Goal: Complete application form

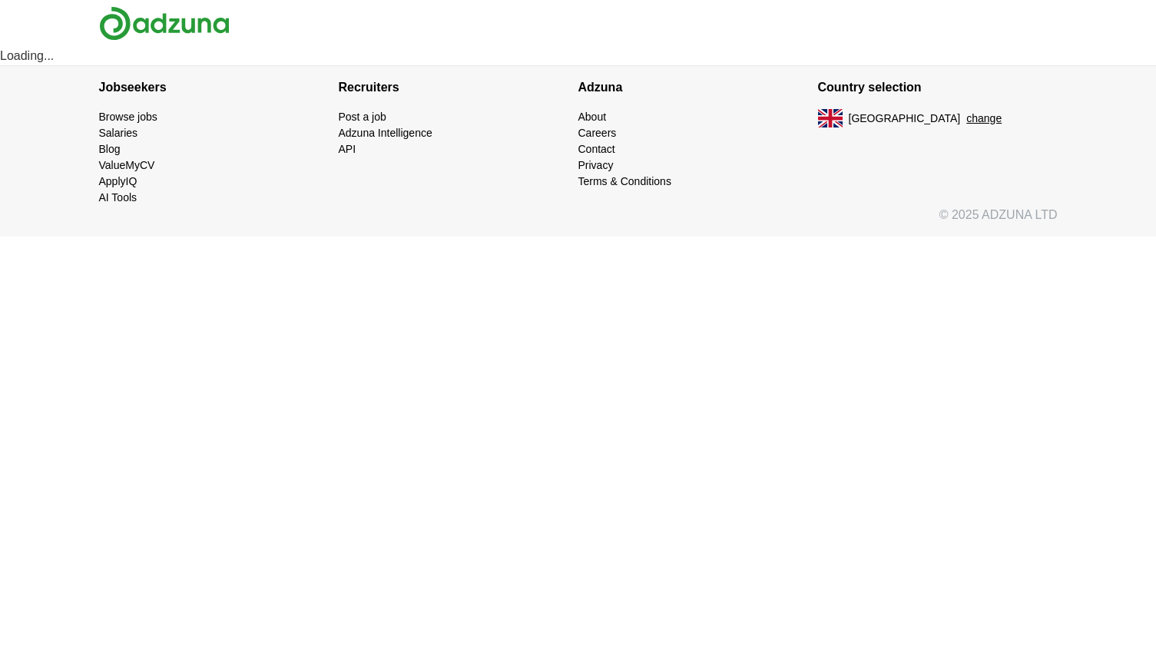
click at [966, 117] on button "change" at bounding box center [983, 119] width 35 height 16
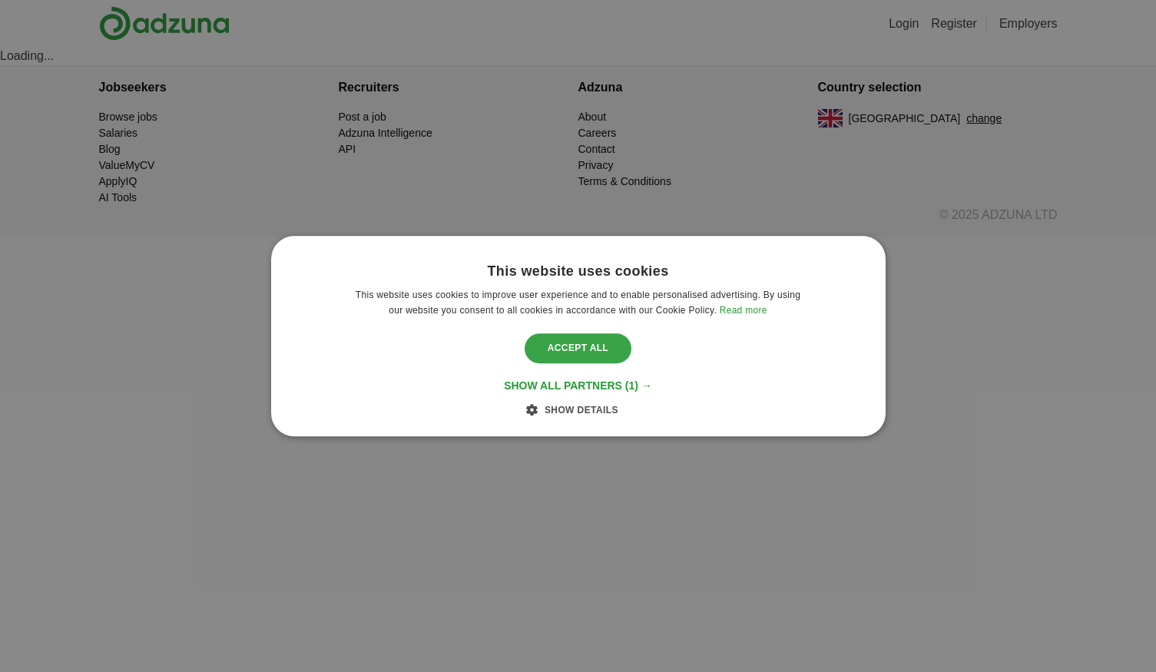
click at [589, 356] on div "Accept all" at bounding box center [579, 348] width 108 height 29
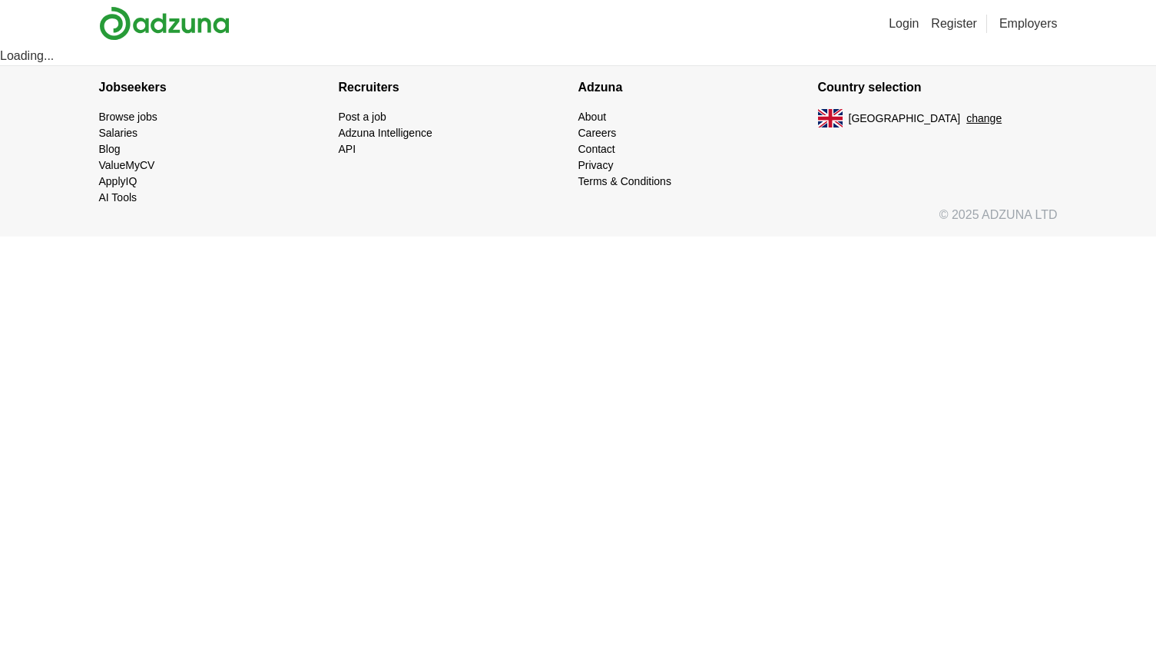
click at [121, 182] on link "ApplyIQ" at bounding box center [118, 181] width 38 height 12
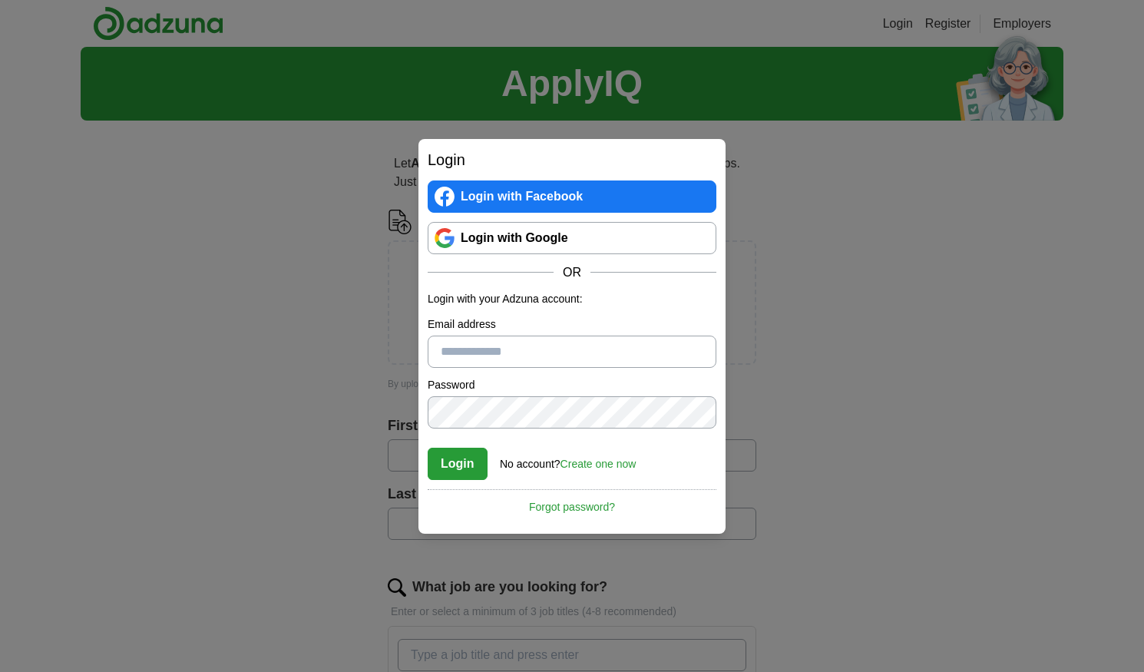
click at [602, 463] on link "Create one now" at bounding box center [599, 464] width 76 height 12
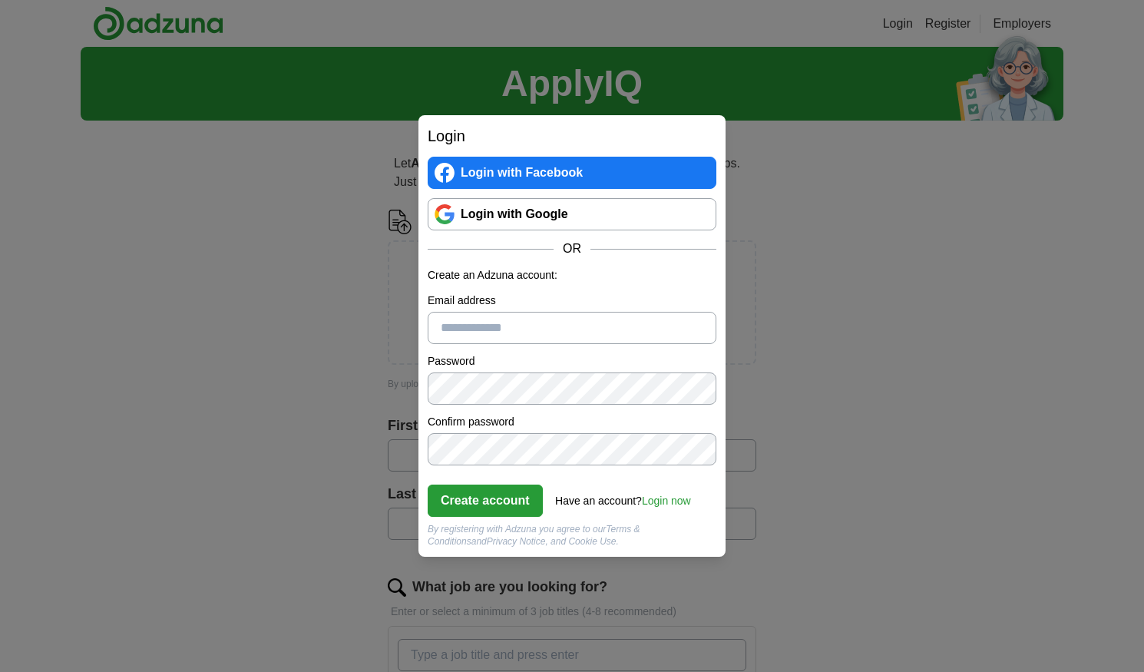
click at [465, 323] on input "Email address" at bounding box center [572, 328] width 289 height 32
click at [504, 499] on button "Create account" at bounding box center [485, 501] width 115 height 32
click at [817, 426] on div "**********" at bounding box center [572, 336] width 1144 height 672
click at [824, 478] on div "**********" at bounding box center [572, 336] width 1144 height 672
click at [479, 502] on button "Create account" at bounding box center [485, 501] width 115 height 32
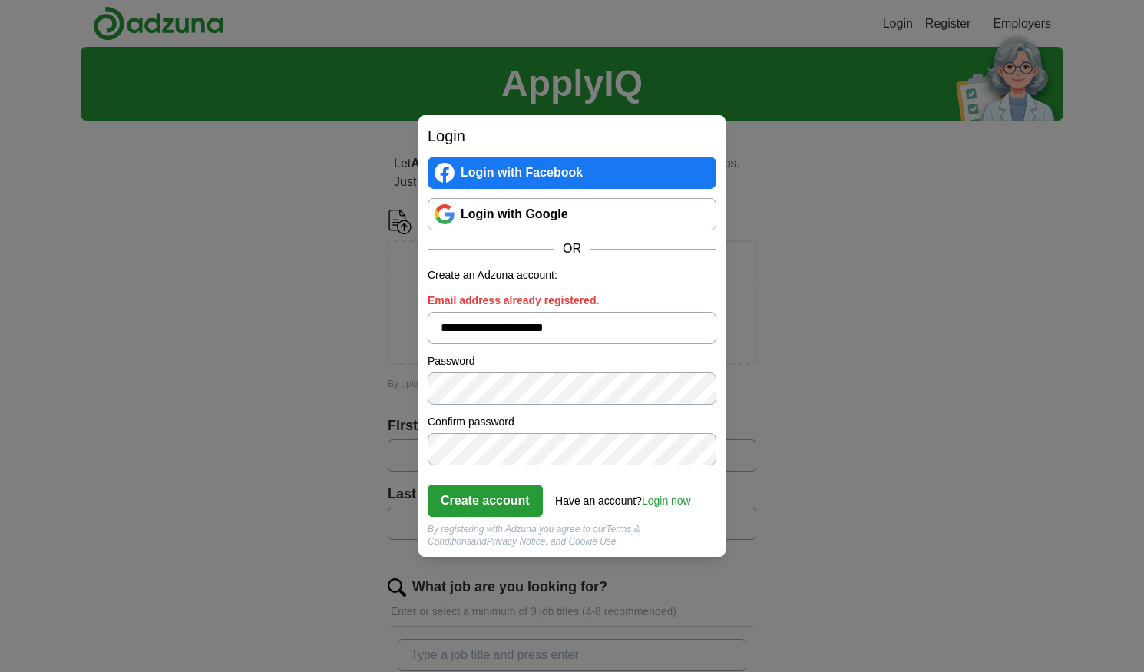
click at [629, 330] on input "**********" at bounding box center [572, 328] width 289 height 32
type input "*"
click at [932, 243] on div "Login Login with Facebook Login with Google OR Create an Adzuna account: Email …" at bounding box center [572, 336] width 1144 height 672
click at [903, 23] on div "Login Login with Facebook Login with Google OR Create an Adzuna account: Email …" at bounding box center [572, 336] width 1144 height 672
click at [673, 501] on link "Login now" at bounding box center [666, 501] width 49 height 12
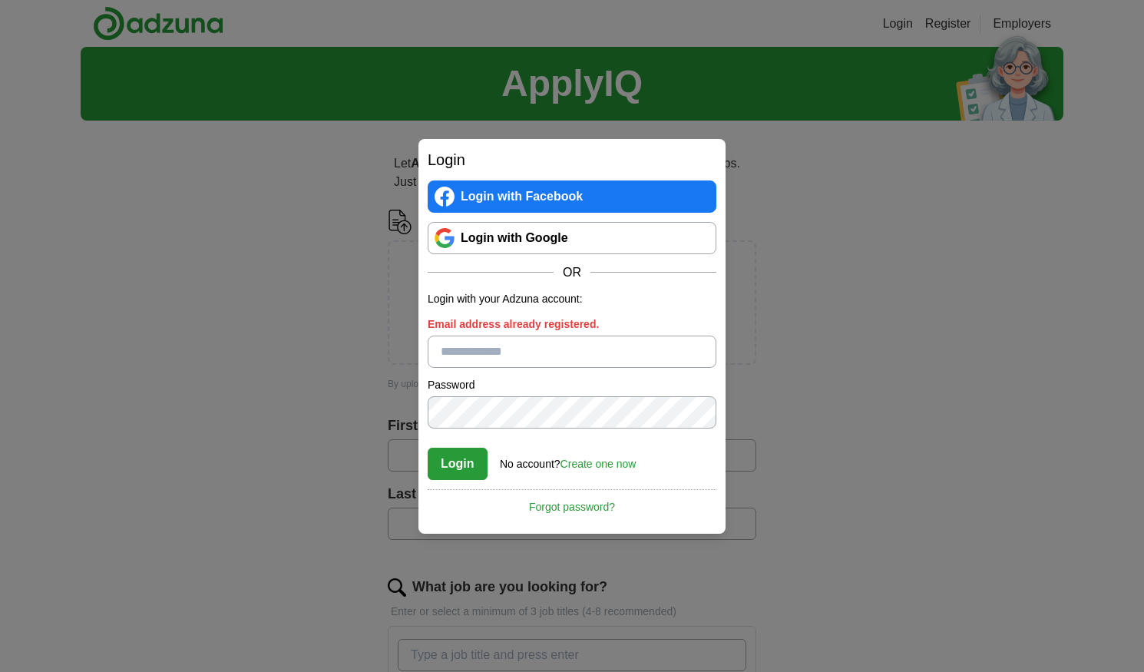
click at [576, 505] on link "Forgot password?" at bounding box center [572, 502] width 289 height 26
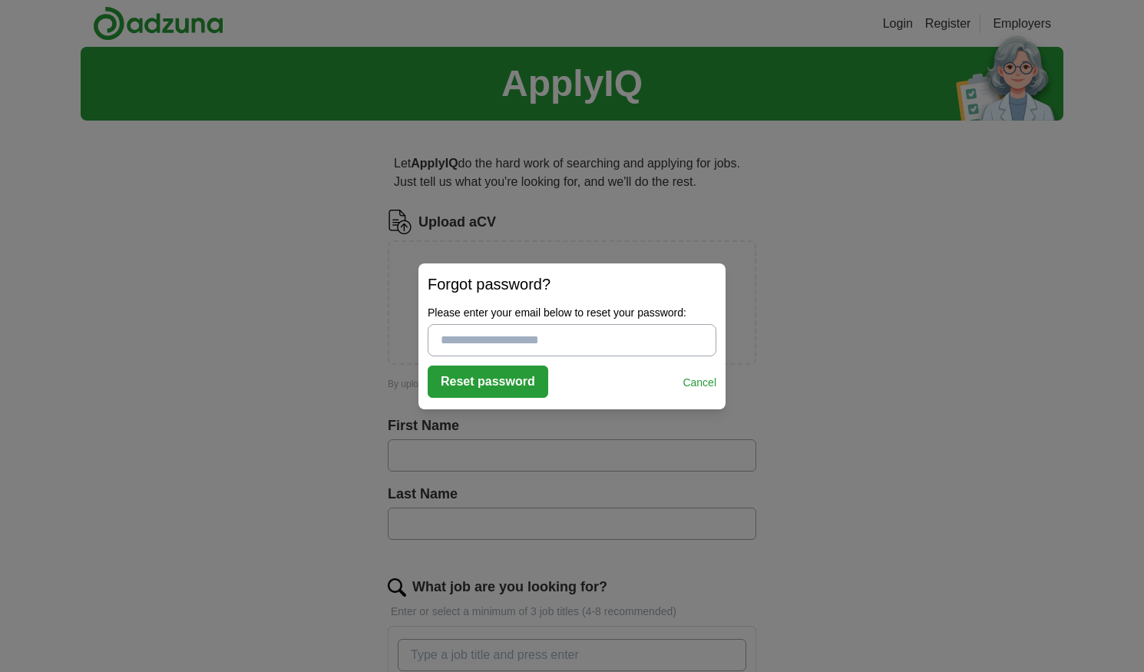
click at [489, 339] on input "Please enter your email below to reset your password:" at bounding box center [572, 340] width 289 height 32
type input "**********"
click at [472, 379] on button "Reset password" at bounding box center [488, 382] width 121 height 32
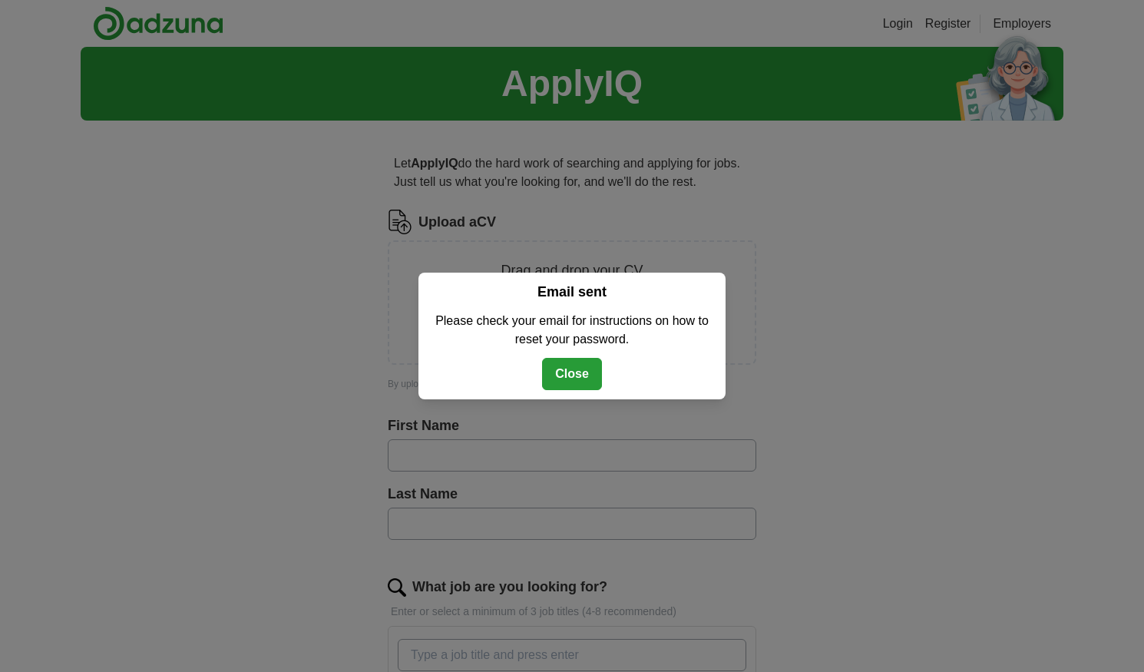
click at [585, 372] on button "Close" at bounding box center [572, 374] width 60 height 32
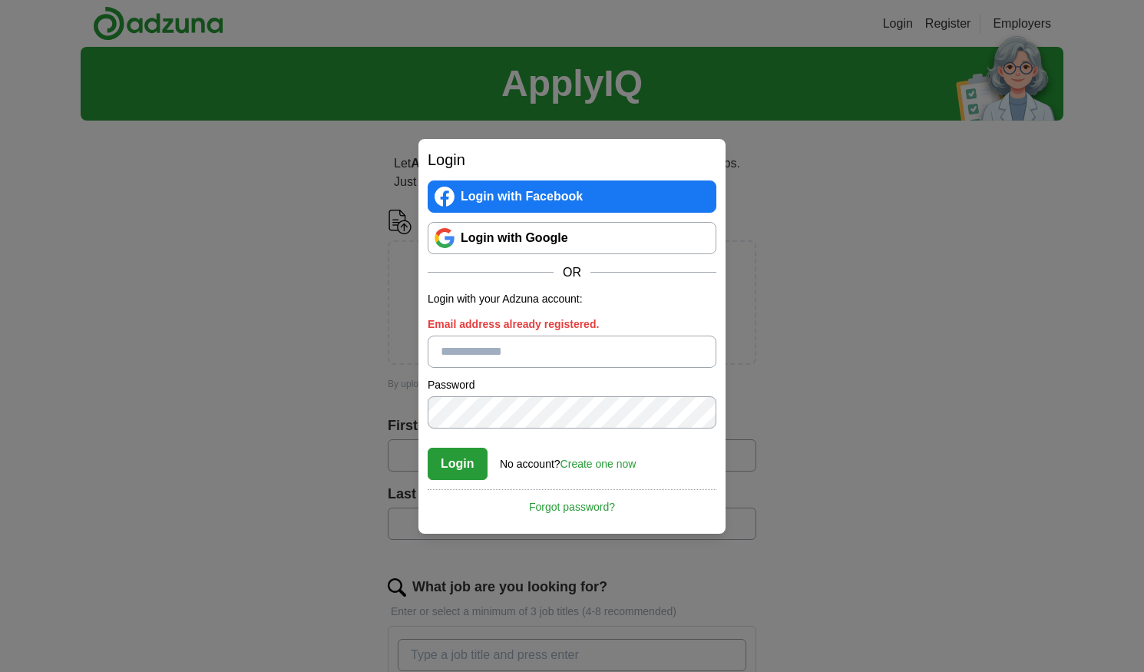
click at [465, 350] on input "Email address already registered." at bounding box center [572, 352] width 289 height 32
type input "**********"
click at [790, 383] on div "**********" at bounding box center [572, 336] width 1144 height 672
click at [465, 465] on button "Login" at bounding box center [458, 464] width 60 height 32
click at [833, 415] on div "**********" at bounding box center [572, 336] width 1144 height 672
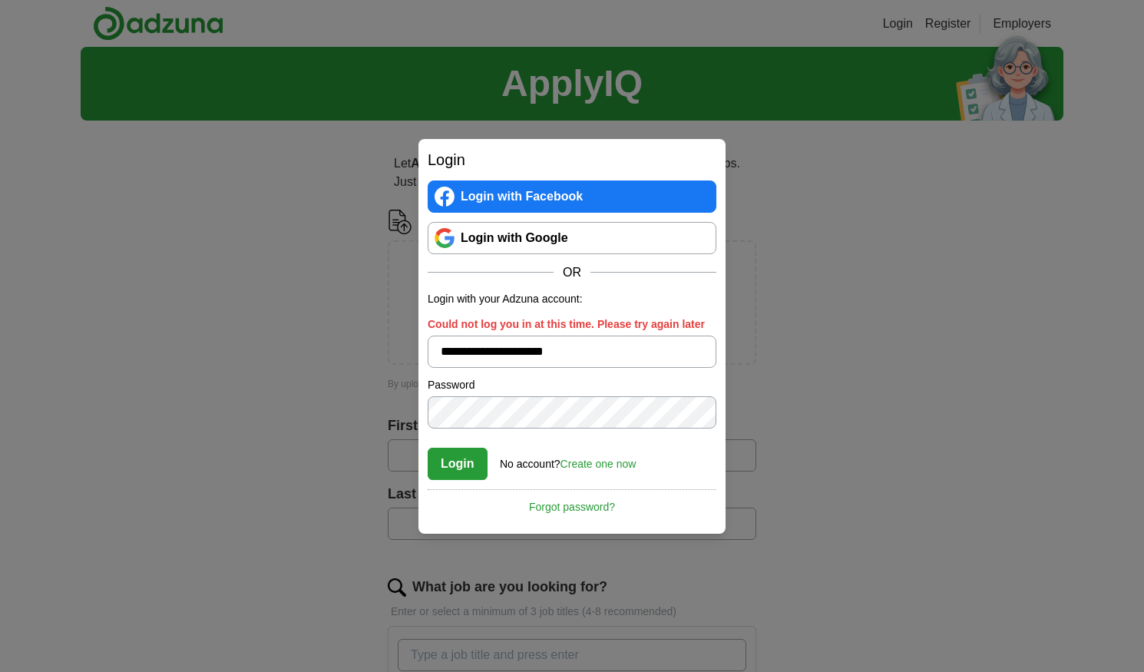
click at [455, 466] on button "Login" at bounding box center [458, 464] width 60 height 32
click at [469, 469] on button "Login" at bounding box center [458, 464] width 60 height 32
click at [456, 463] on button "Login" at bounding box center [458, 464] width 60 height 32
click at [454, 467] on button "Login" at bounding box center [458, 464] width 60 height 32
click at [826, 413] on div "**********" at bounding box center [572, 336] width 1144 height 672
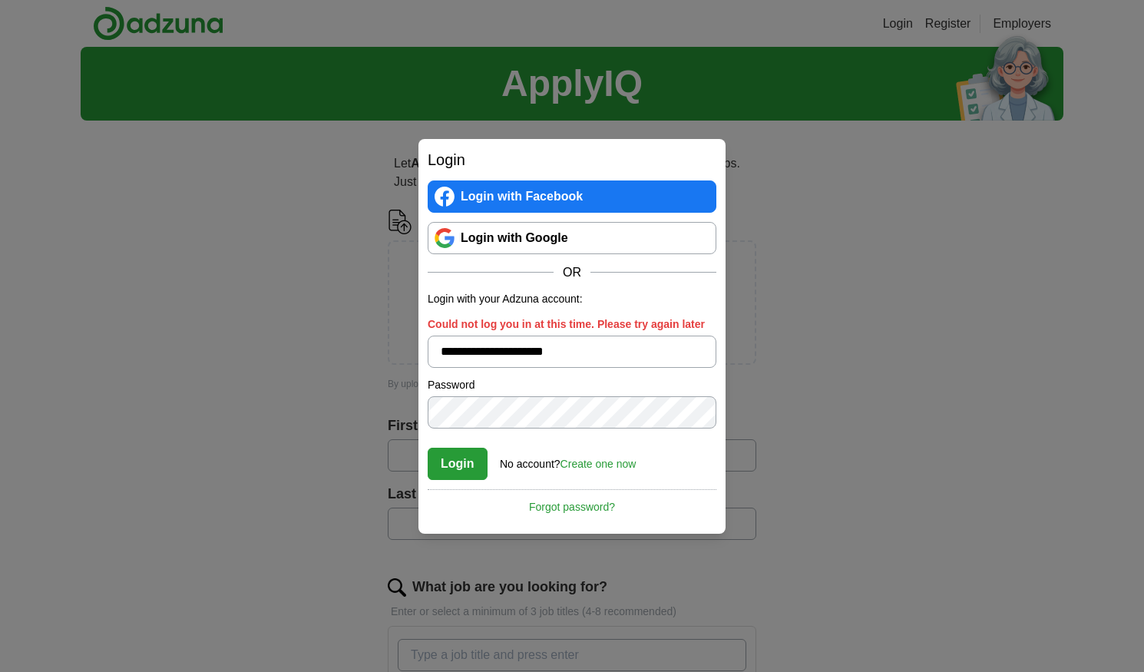
click at [455, 466] on button "Login" at bounding box center [458, 464] width 60 height 32
click at [611, 465] on link "Create one now" at bounding box center [599, 464] width 76 height 12
click at [603, 463] on link "Create one now" at bounding box center [599, 464] width 76 height 12
click at [531, 237] on link "Login with Google" at bounding box center [572, 238] width 289 height 32
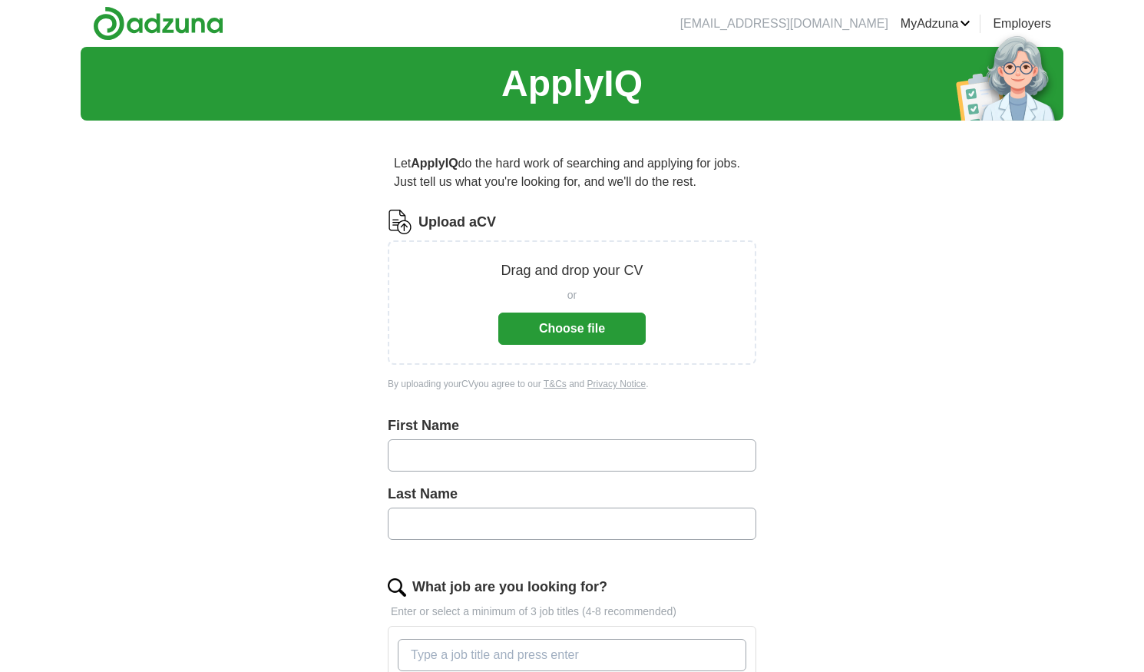
click at [568, 332] on button "Choose file" at bounding box center [571, 329] width 147 height 32
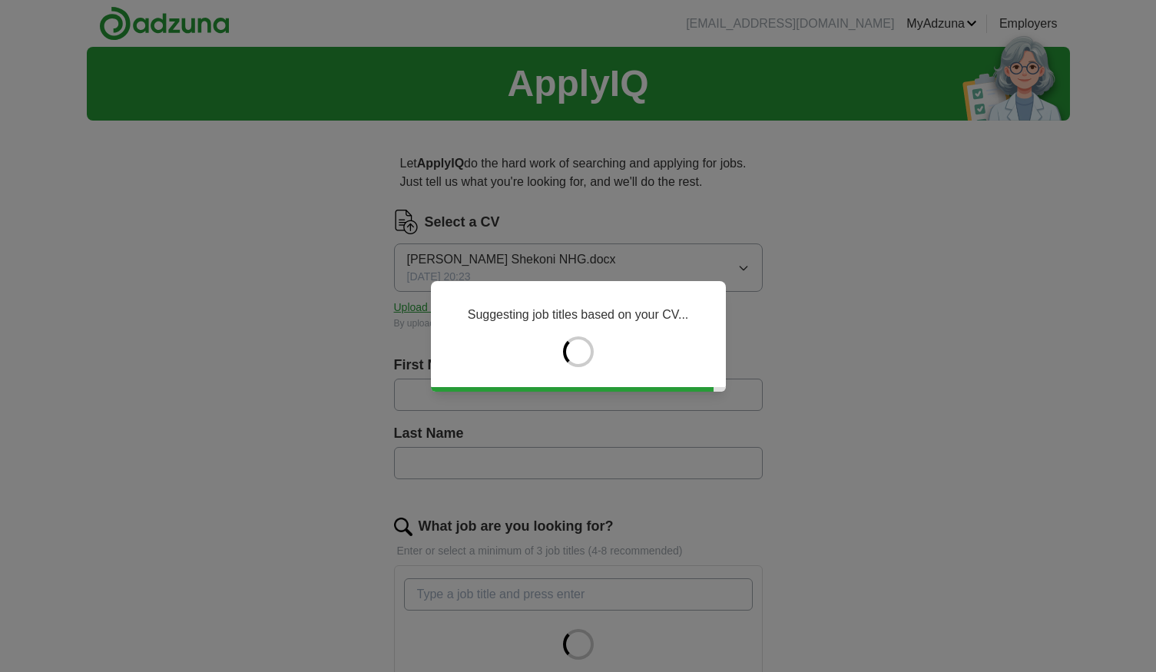
type input "*******"
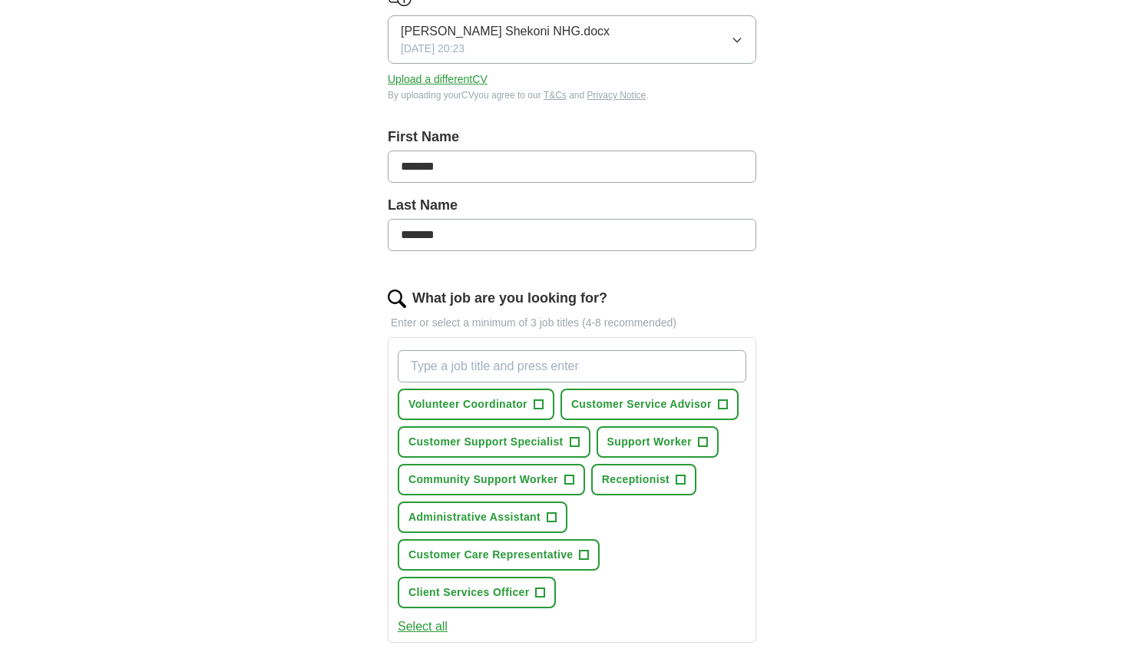
scroll to position [230, 0]
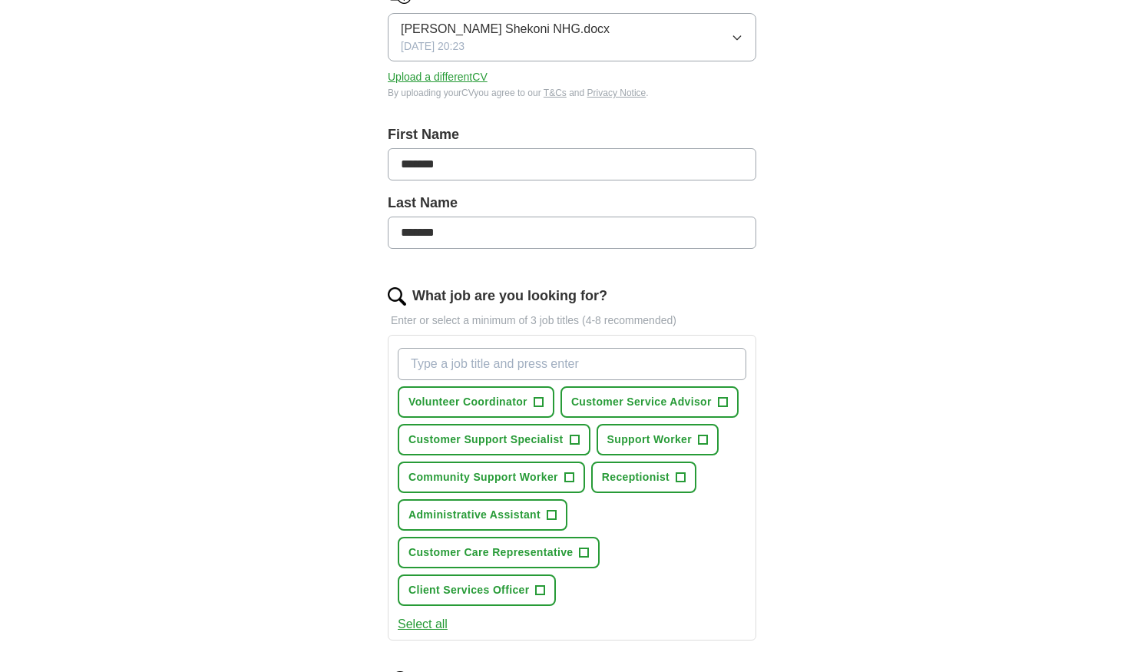
click at [485, 366] on input "What job are you looking for?" at bounding box center [572, 364] width 349 height 32
click at [696, 404] on span "Customer Service Advisor" at bounding box center [641, 402] width 141 height 16
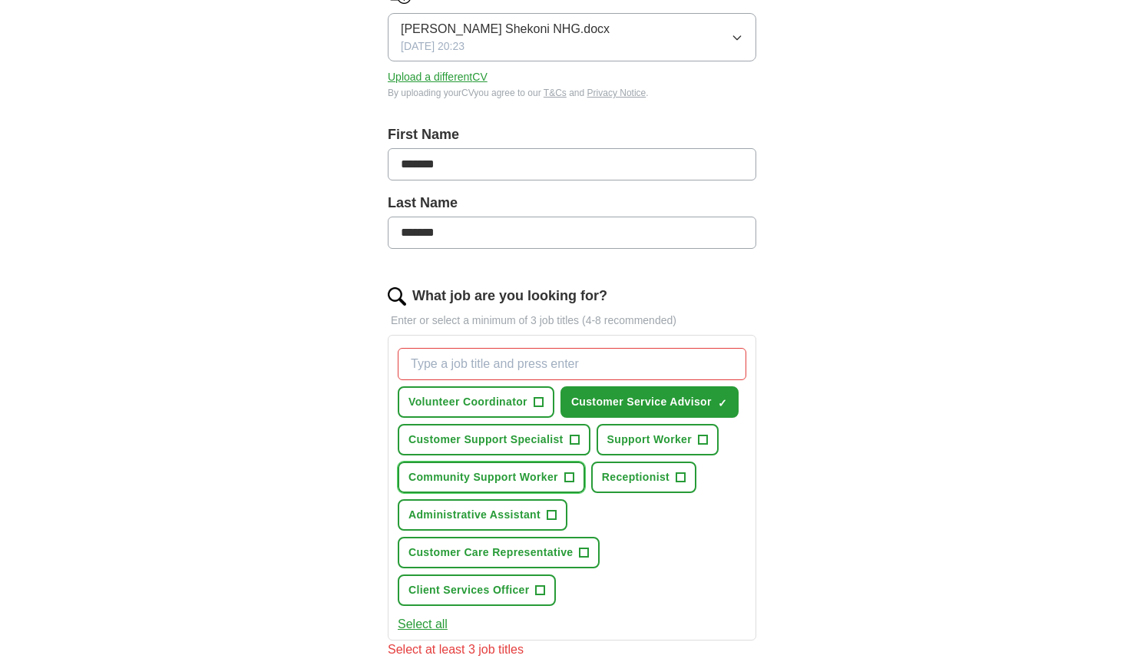
click at [478, 482] on span "Community Support Worker" at bounding box center [484, 477] width 150 height 16
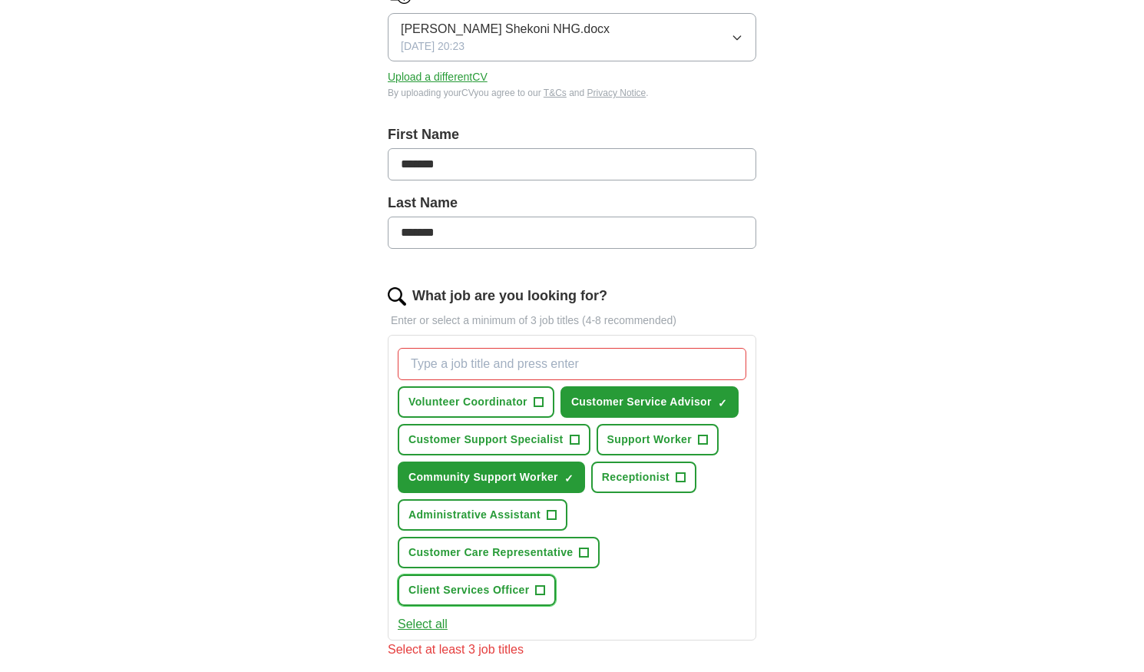
click at [486, 591] on span "Client Services Officer" at bounding box center [469, 590] width 121 height 16
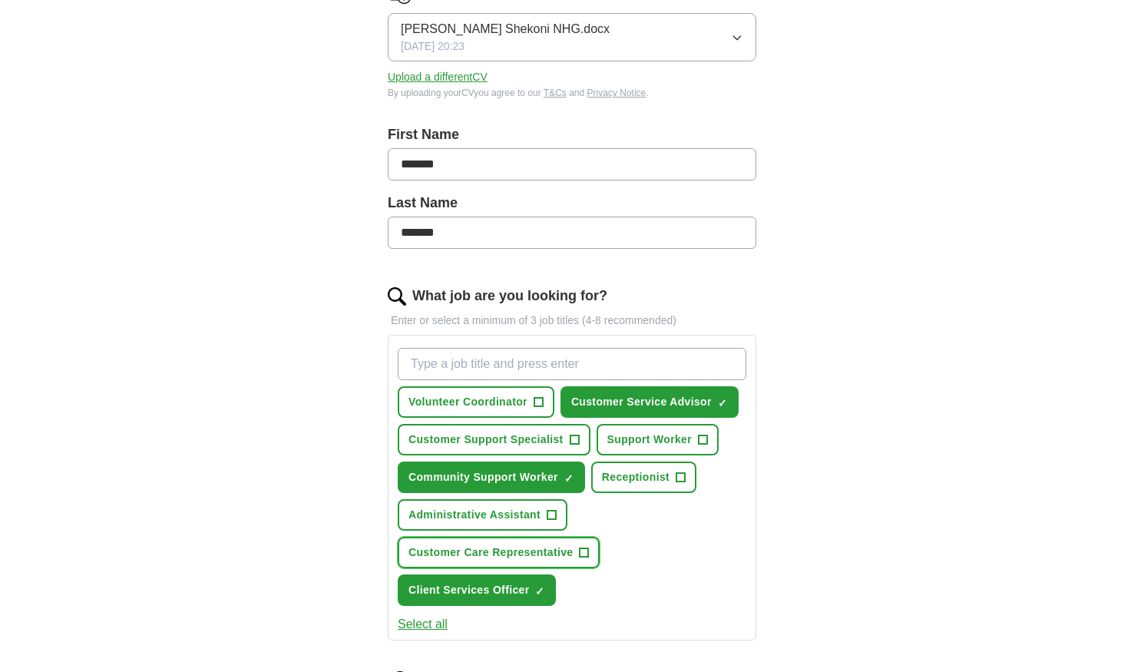
click at [491, 554] on span "Customer Care Representative" at bounding box center [491, 552] width 164 height 16
click at [508, 445] on span "Customer Support Specialist" at bounding box center [486, 440] width 155 height 16
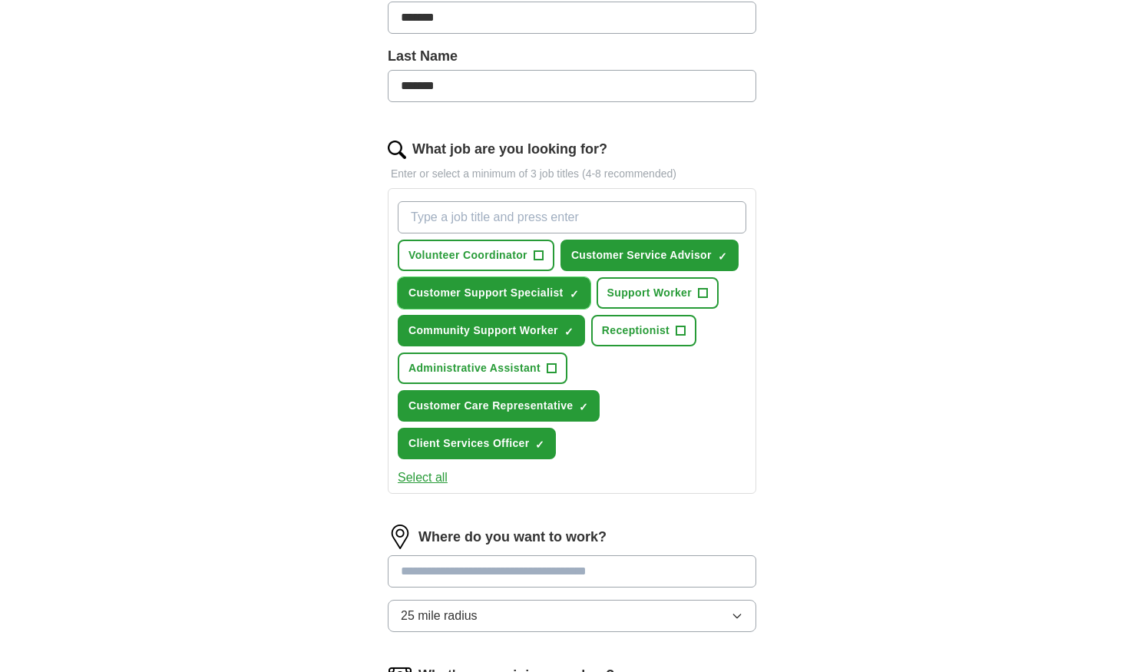
scroll to position [384, 0]
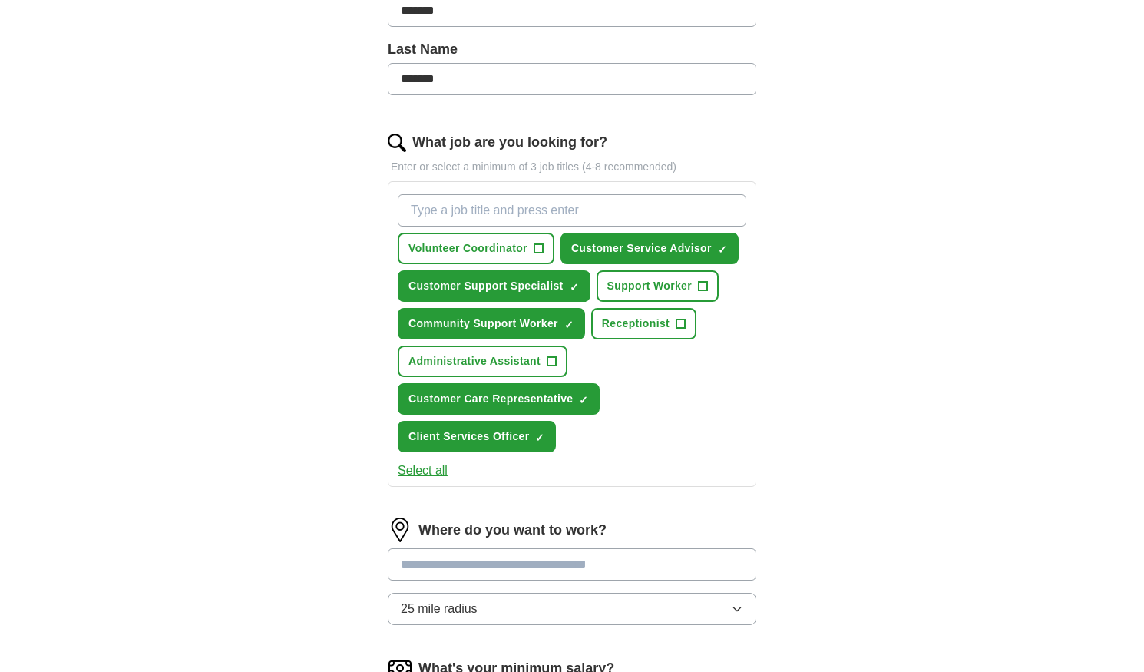
click at [438, 475] on button "Select all" at bounding box center [423, 471] width 50 height 18
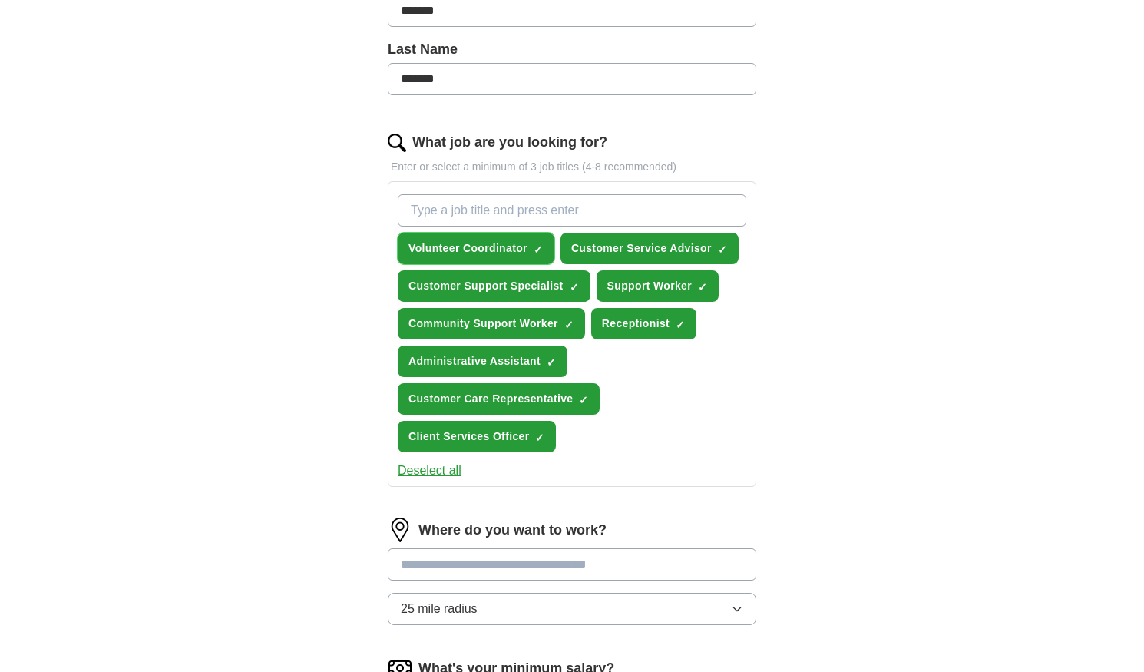
click at [523, 245] on span "Volunteer Coordinator" at bounding box center [468, 248] width 119 height 16
click at [673, 285] on span "Support Worker" at bounding box center [649, 286] width 84 height 16
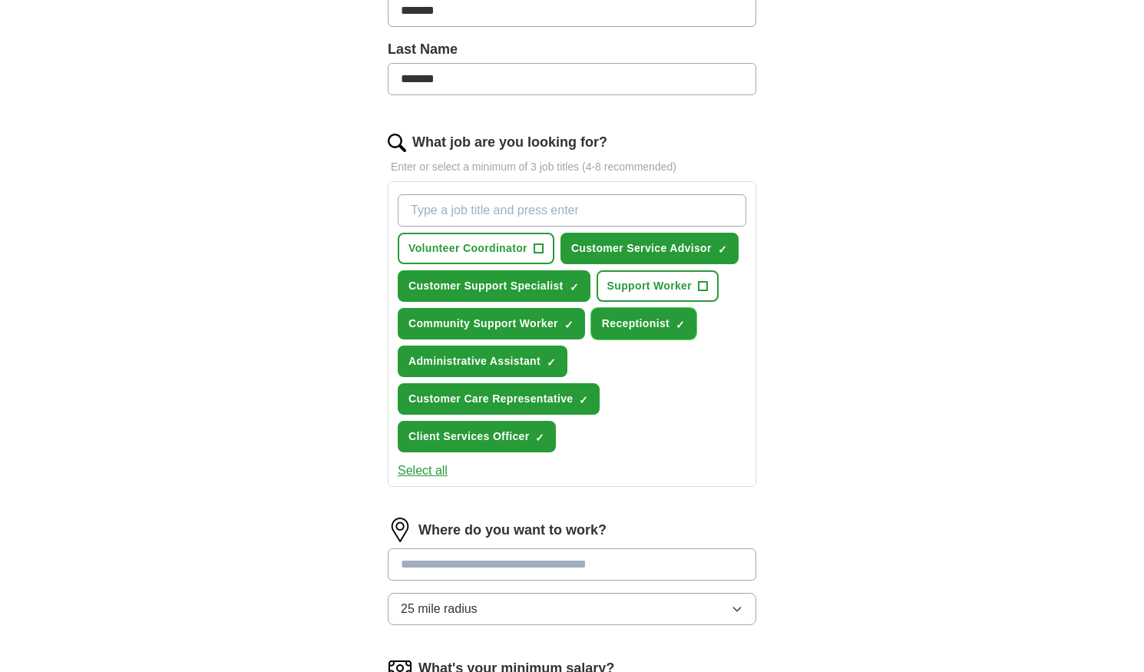
click at [667, 319] on span "Receptionist" at bounding box center [636, 324] width 68 height 16
click at [528, 359] on span "Administrative Assistant" at bounding box center [475, 361] width 132 height 16
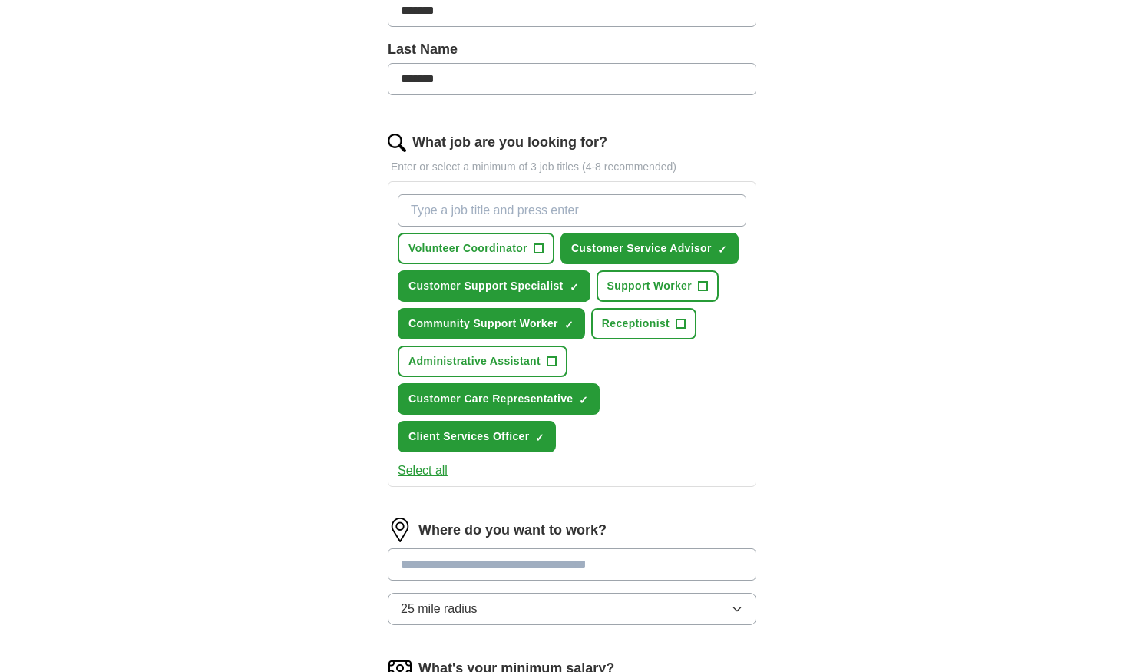
click at [438, 213] on input "What job are you looking for?" at bounding box center [572, 210] width 349 height 32
click at [408, 208] on input "Housing Assistant" at bounding box center [572, 210] width 349 height 32
click at [574, 209] on input "Supported Housing Assistant" at bounding box center [572, 210] width 349 height 32
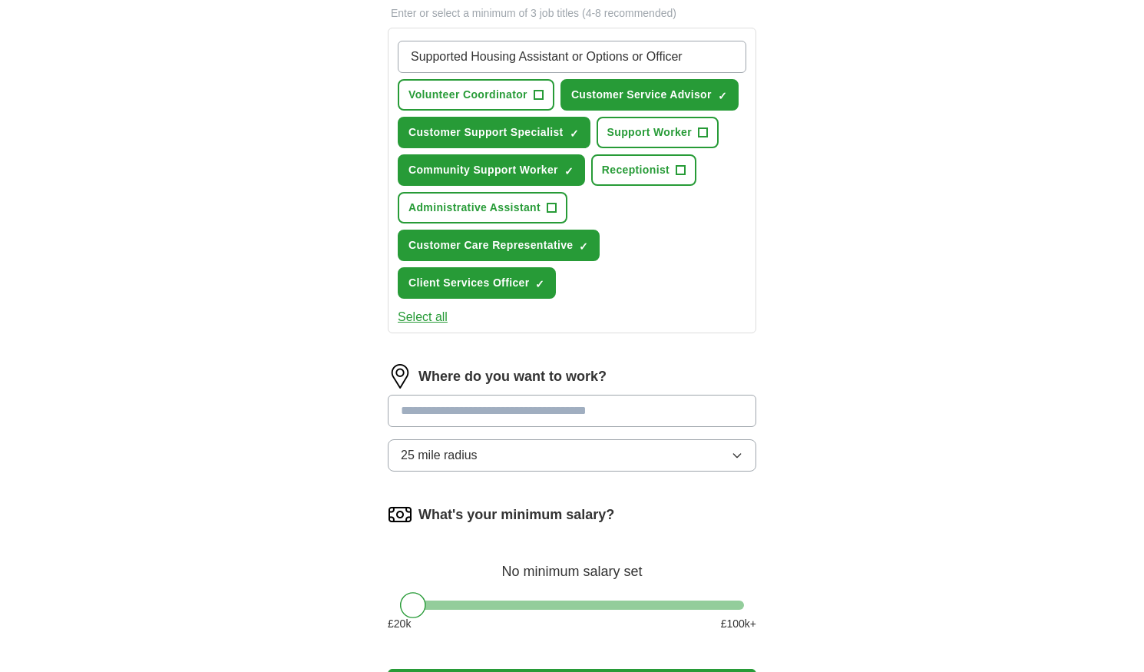
type input "Supported Housing Assistant or Options or Officer"
click at [452, 409] on input at bounding box center [572, 411] width 369 height 32
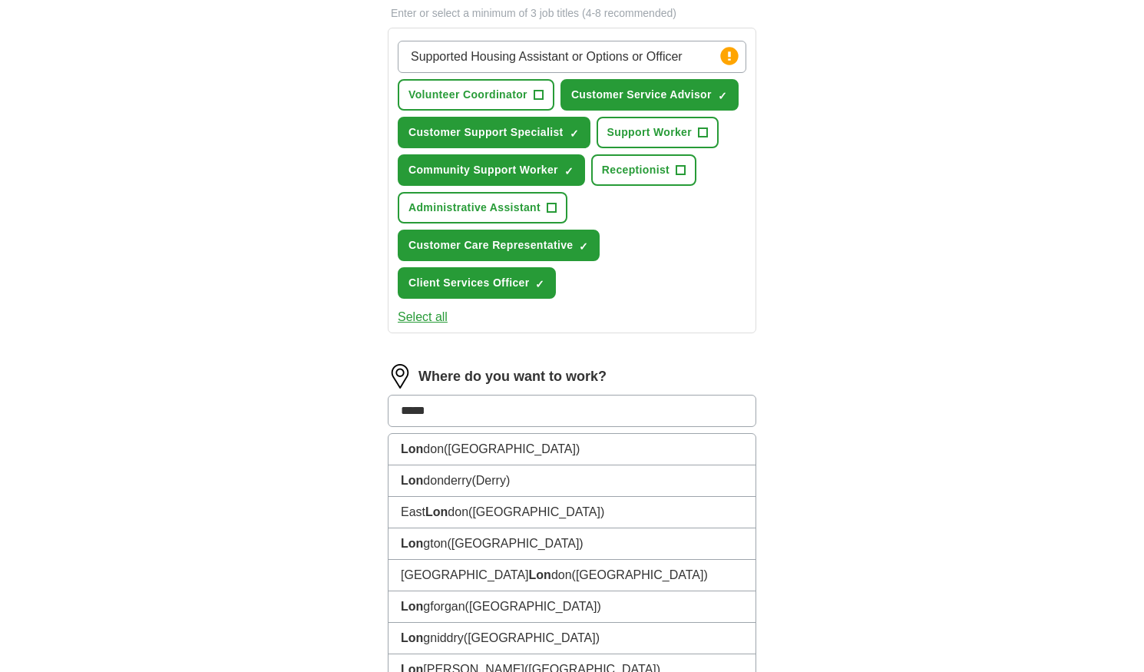
type input "******"
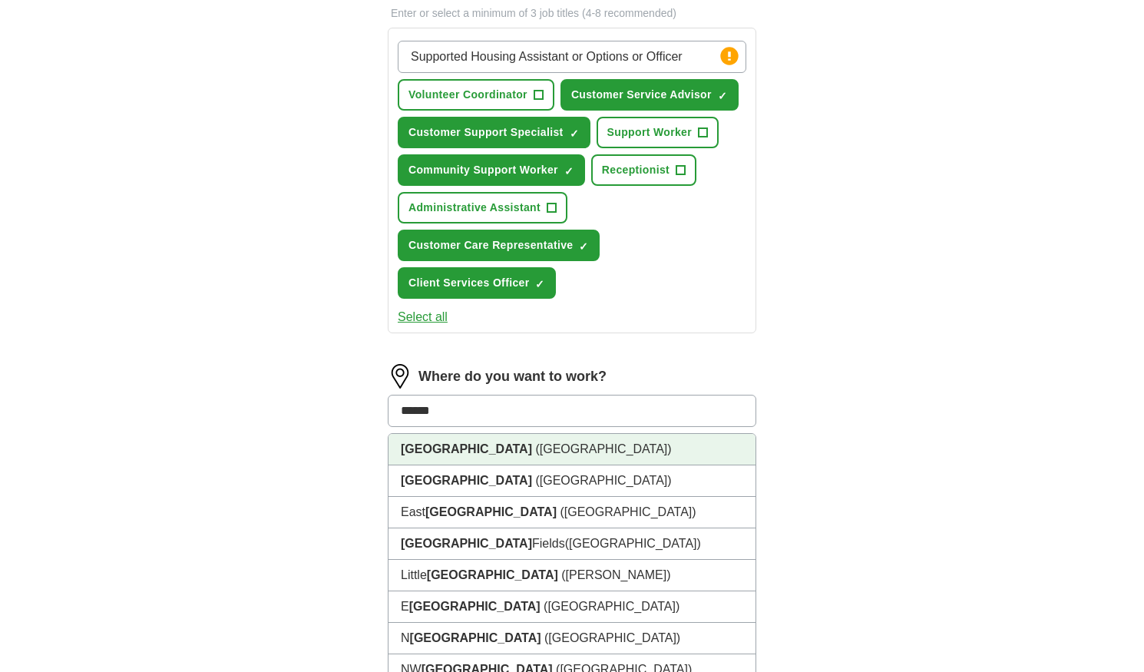
click at [456, 458] on li "[GEOGRAPHIC_DATA] ([GEOGRAPHIC_DATA])" at bounding box center [572, 449] width 367 height 31
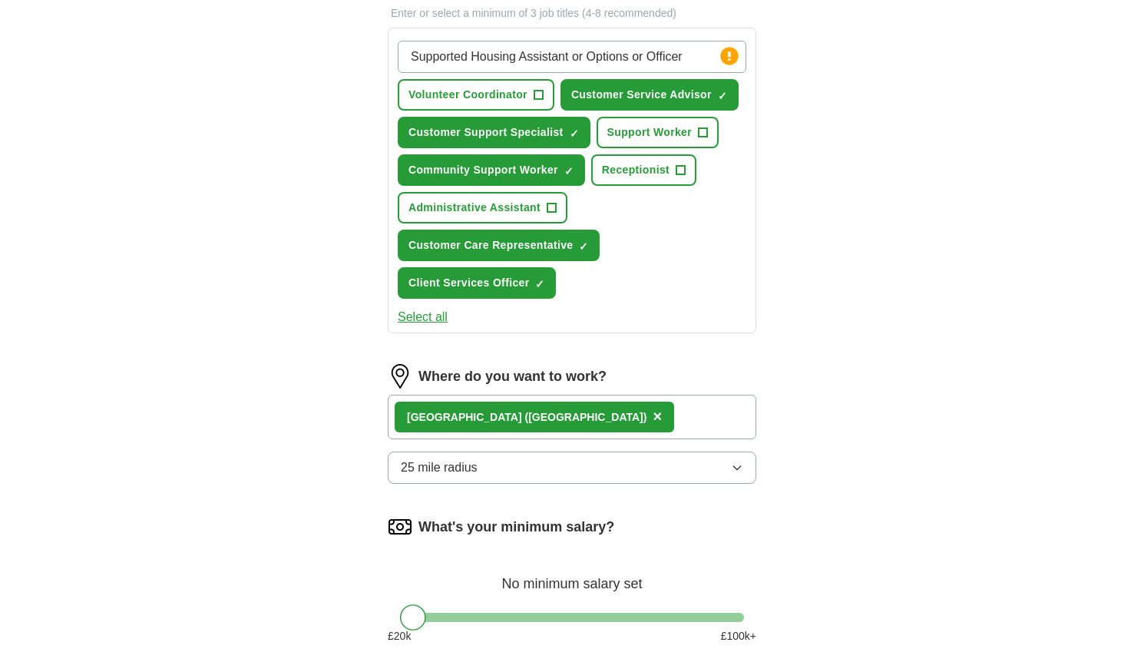
click at [728, 465] on button "25 mile radius" at bounding box center [572, 468] width 369 height 32
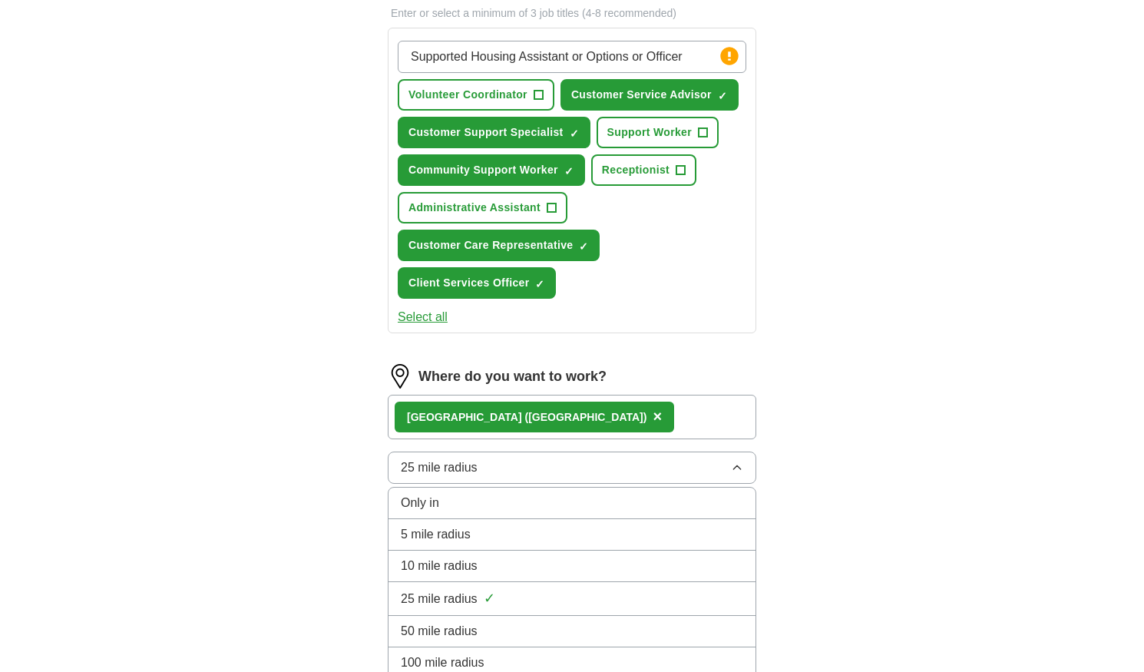
scroll to position [614, 0]
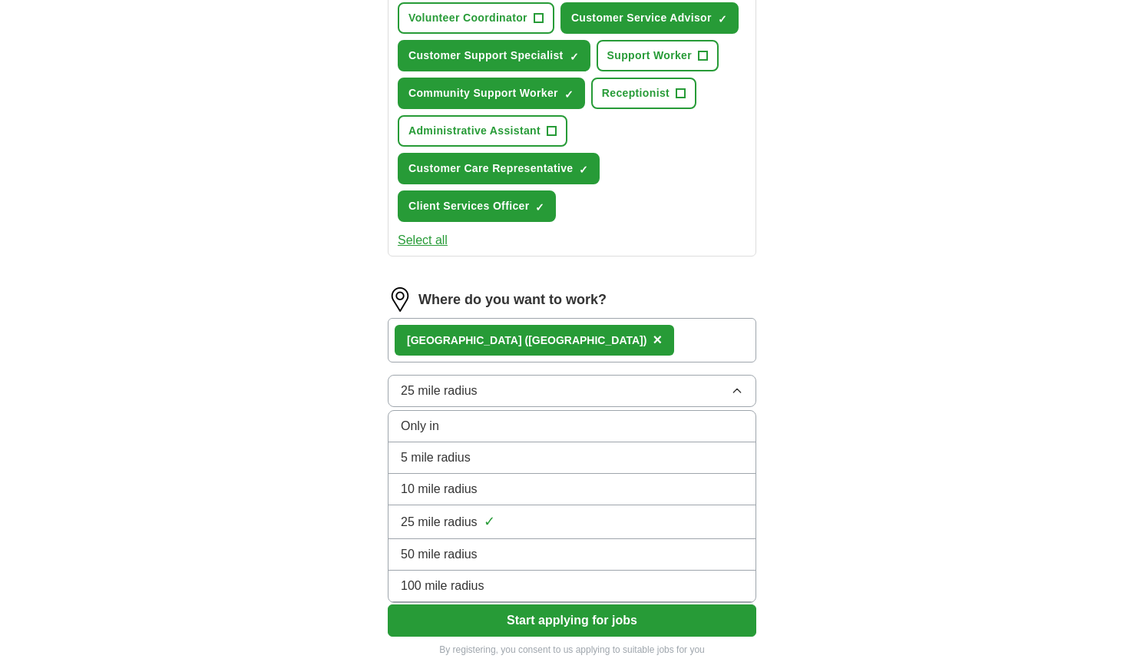
click at [499, 491] on div "10 mile radius" at bounding box center [572, 489] width 343 height 18
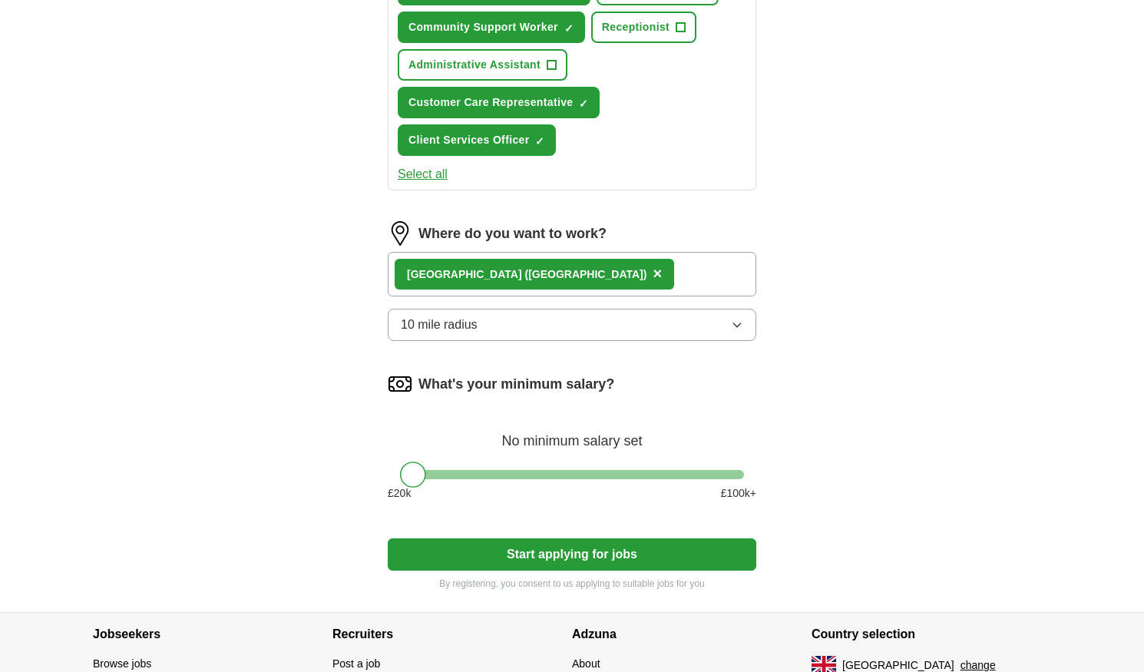
scroll to position [768, 0]
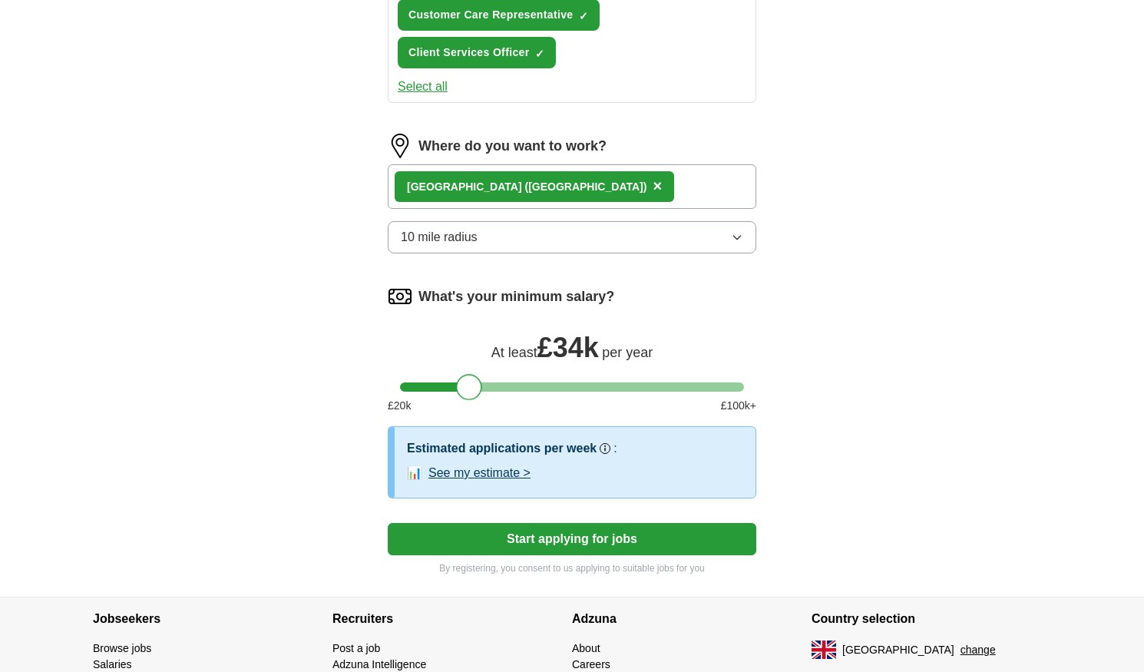
drag, startPoint x: 414, startPoint y: 389, endPoint x: 470, endPoint y: 386, distance: 56.1
click at [470, 386] on div at bounding box center [469, 387] width 26 height 26
drag, startPoint x: 470, startPoint y: 386, endPoint x: 462, endPoint y: 387, distance: 8.5
click at [462, 387] on div at bounding box center [461, 387] width 26 height 26
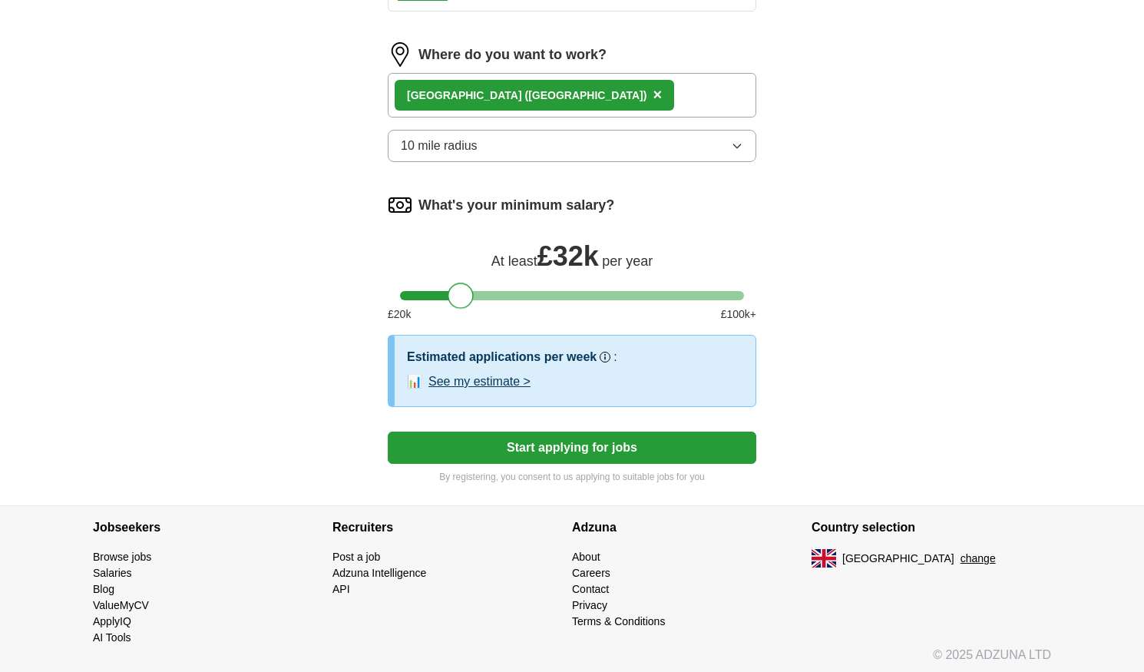
scroll to position [864, 0]
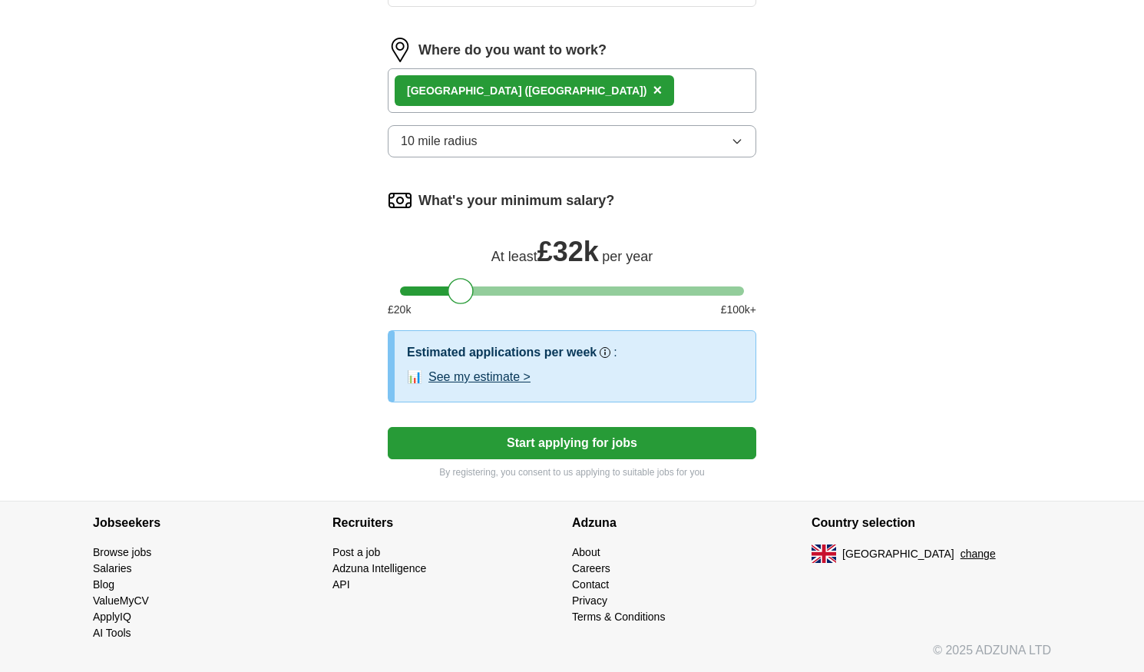
click at [585, 445] on button "Start applying for jobs" at bounding box center [572, 443] width 369 height 32
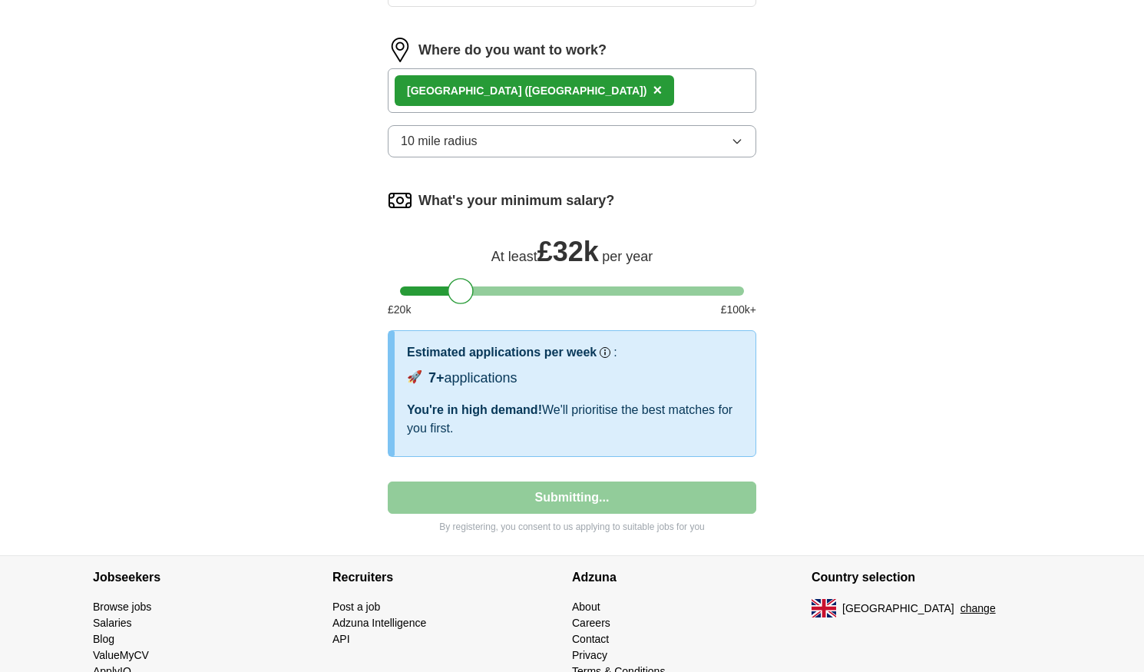
select select "**"
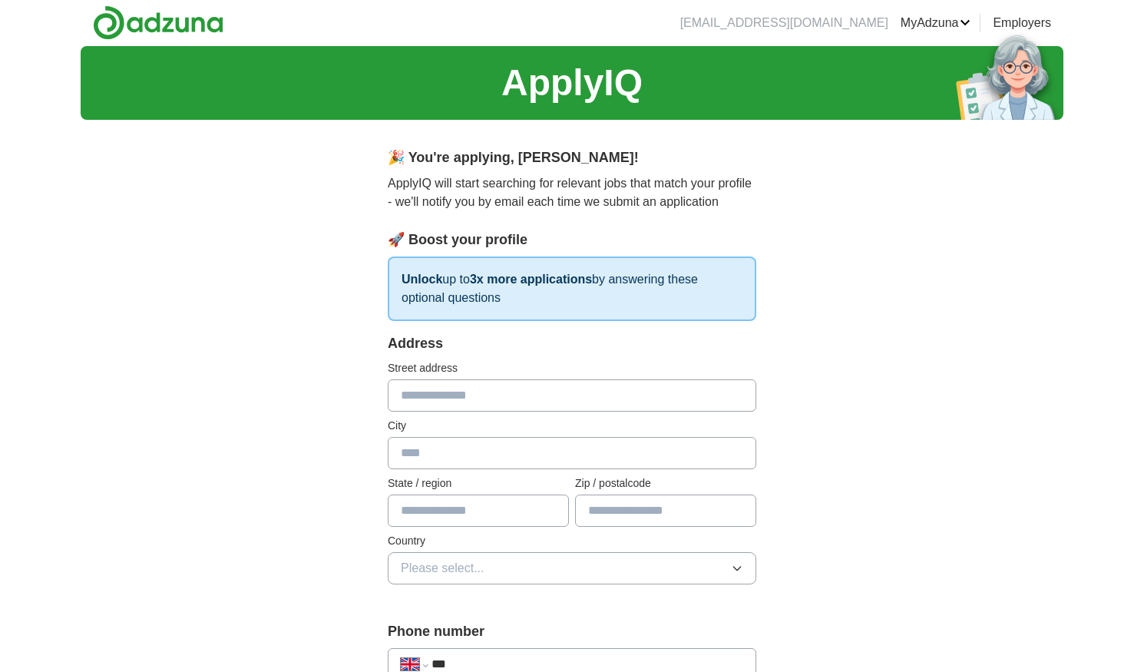
scroll to position [0, 0]
click at [501, 397] on input "text" at bounding box center [572, 396] width 369 height 32
type input "**********"
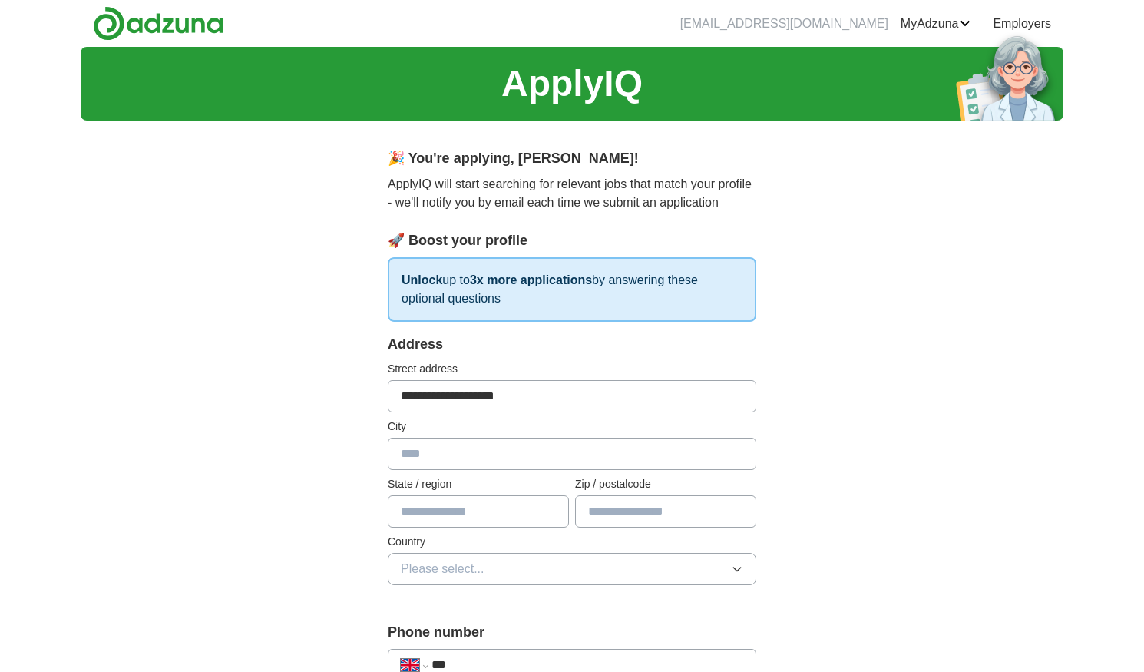
type input "******"
type input "********"
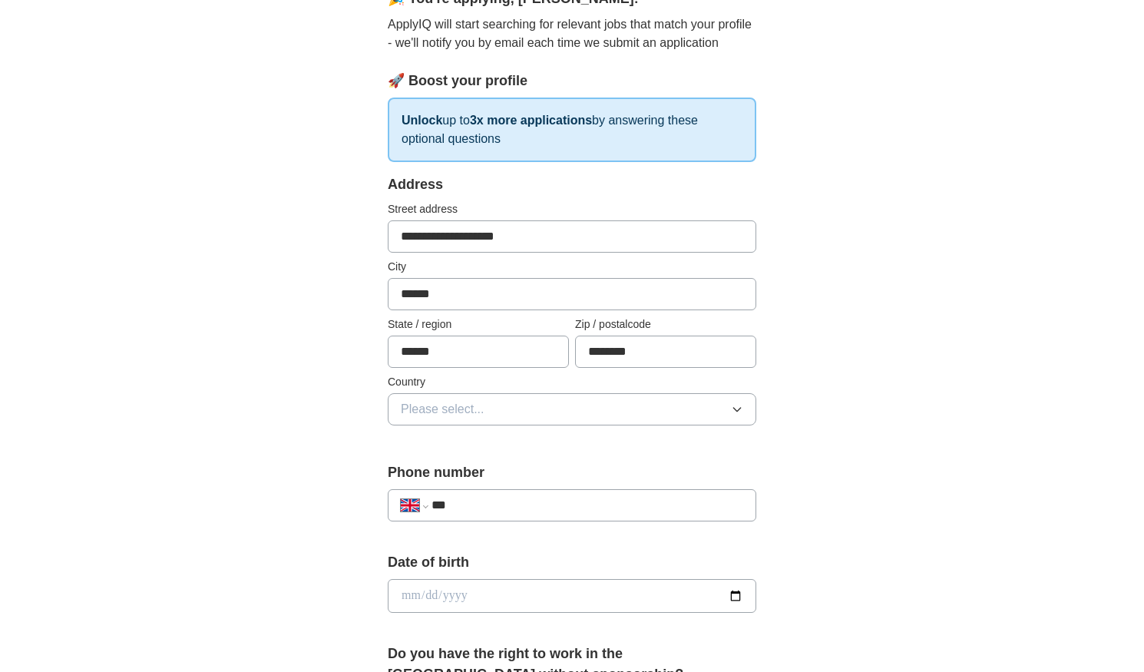
scroll to position [230, 0]
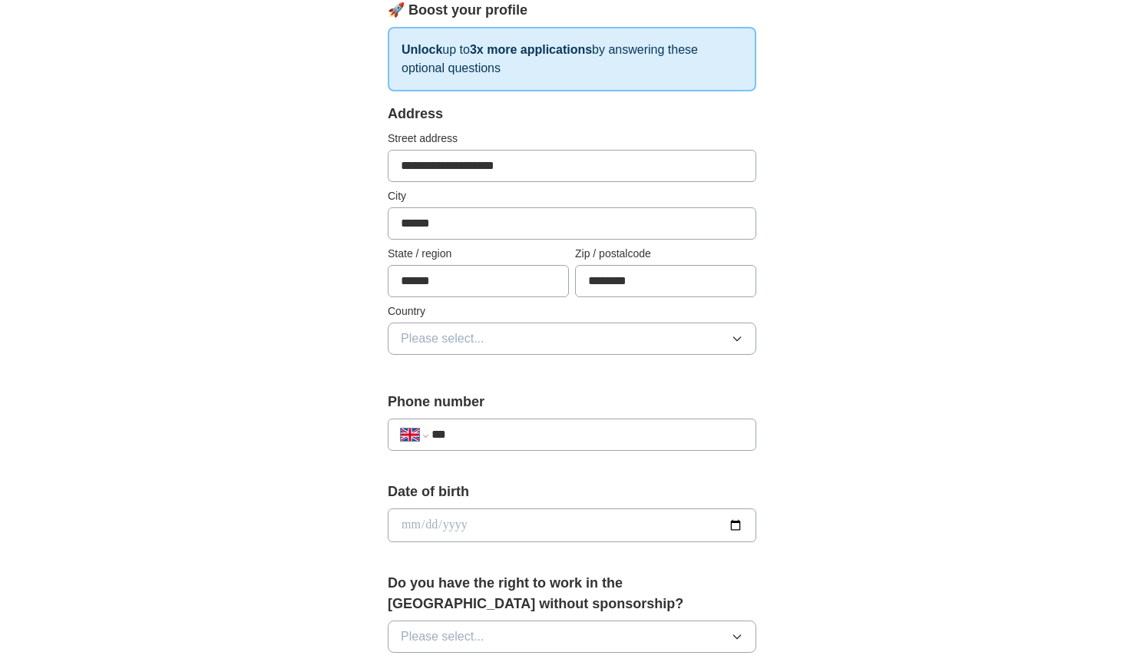
click at [737, 339] on icon "button" at bounding box center [737, 339] width 12 height 12
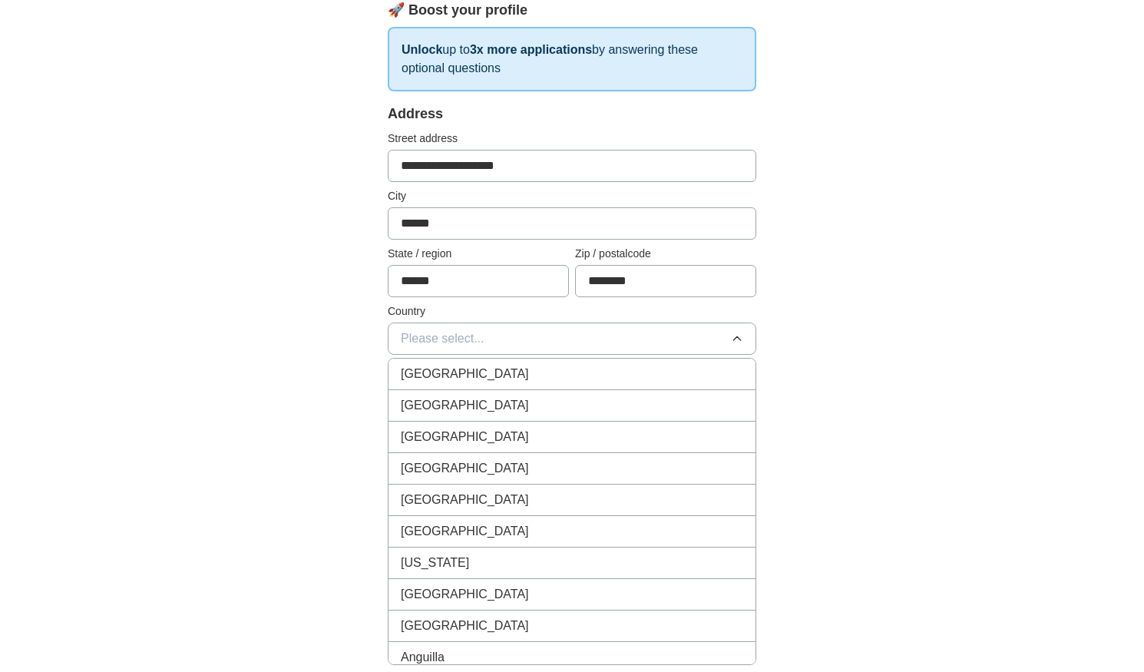
click at [614, 376] on div "[GEOGRAPHIC_DATA]" at bounding box center [572, 374] width 343 height 18
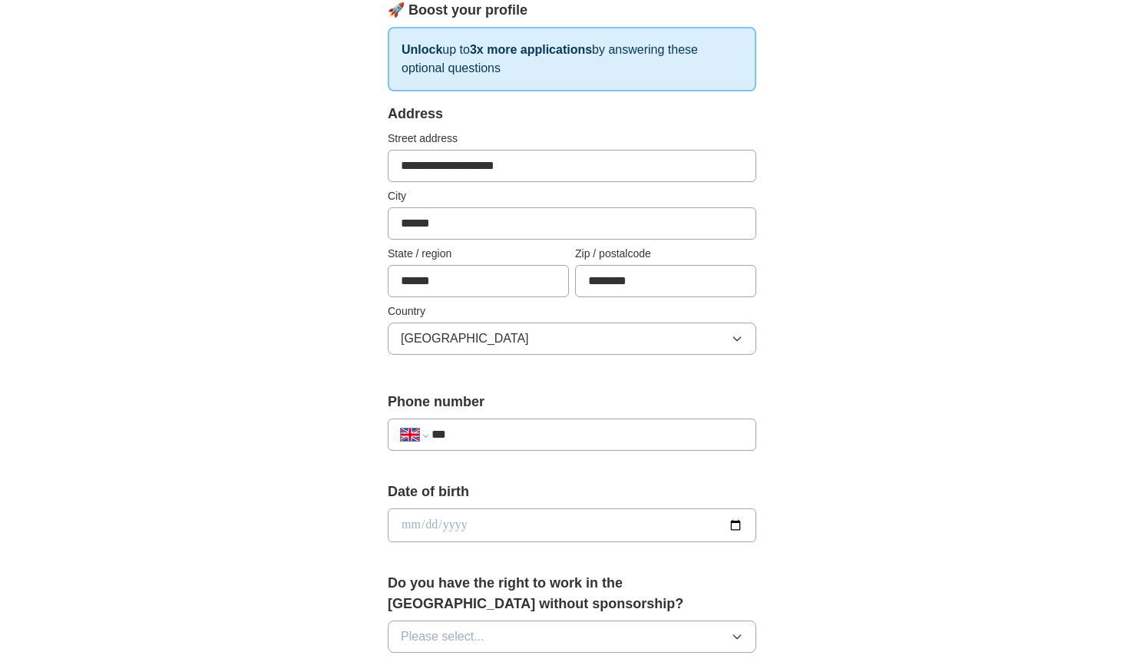
click at [641, 435] on input "***" at bounding box center [588, 434] width 312 height 18
type input "**********"
click at [733, 523] on input "date" at bounding box center [572, 525] width 369 height 34
click at [809, 508] on div "**********" at bounding box center [571, 548] width 491 height 1292
click at [731, 526] on input "date" at bounding box center [572, 525] width 369 height 34
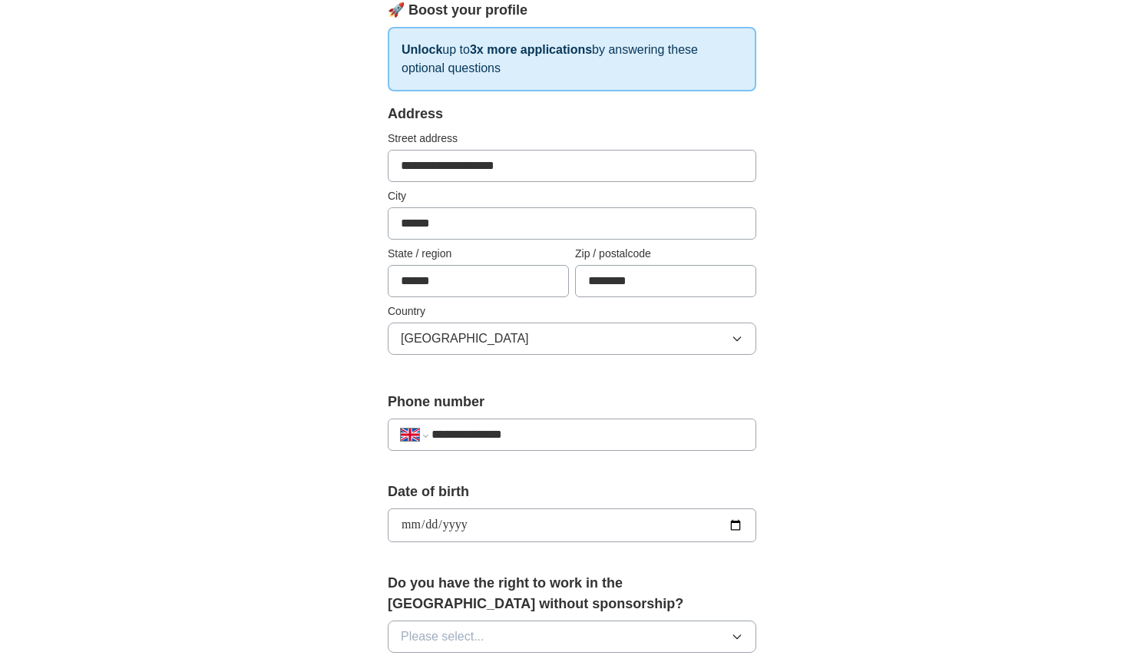
type input "**********"
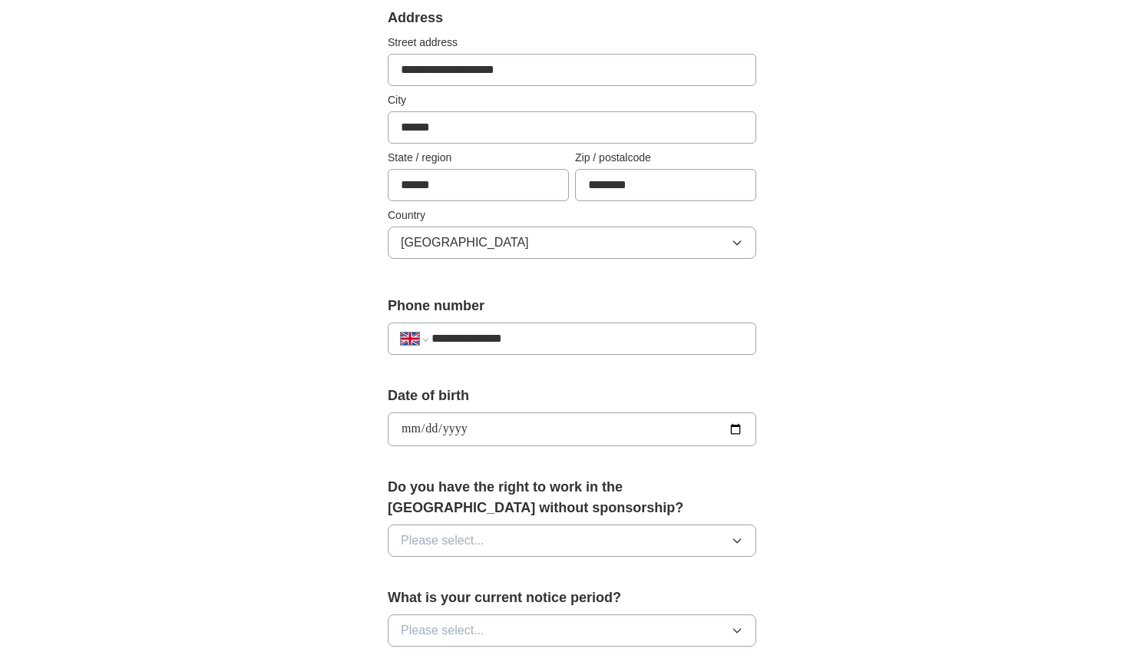
scroll to position [538, 0]
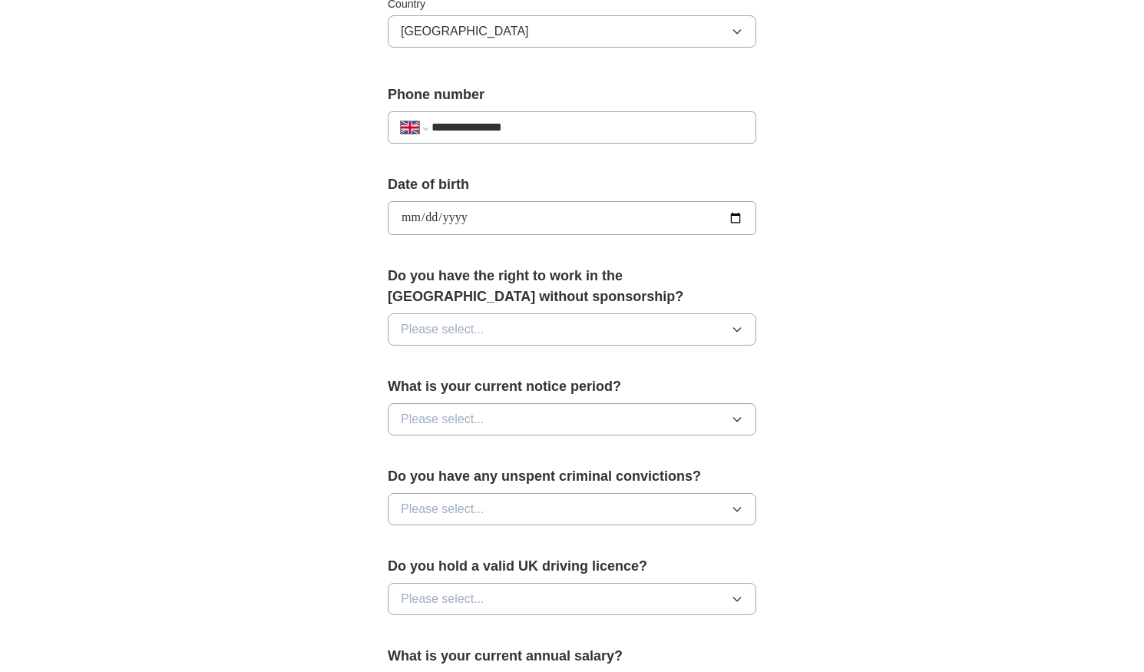
click at [736, 328] on icon "button" at bounding box center [737, 329] width 12 height 12
click at [528, 366] on div "Yes" at bounding box center [572, 365] width 343 height 18
click at [510, 505] on button "Please select..." at bounding box center [572, 509] width 369 height 32
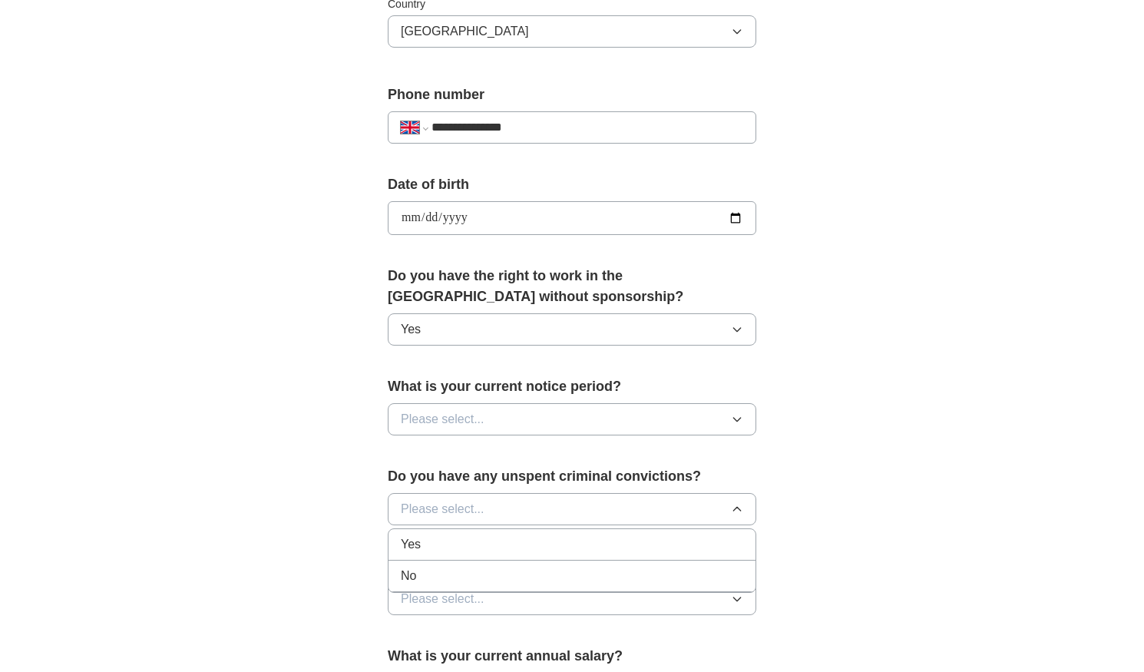
click at [479, 574] on div "No" at bounding box center [572, 576] width 343 height 18
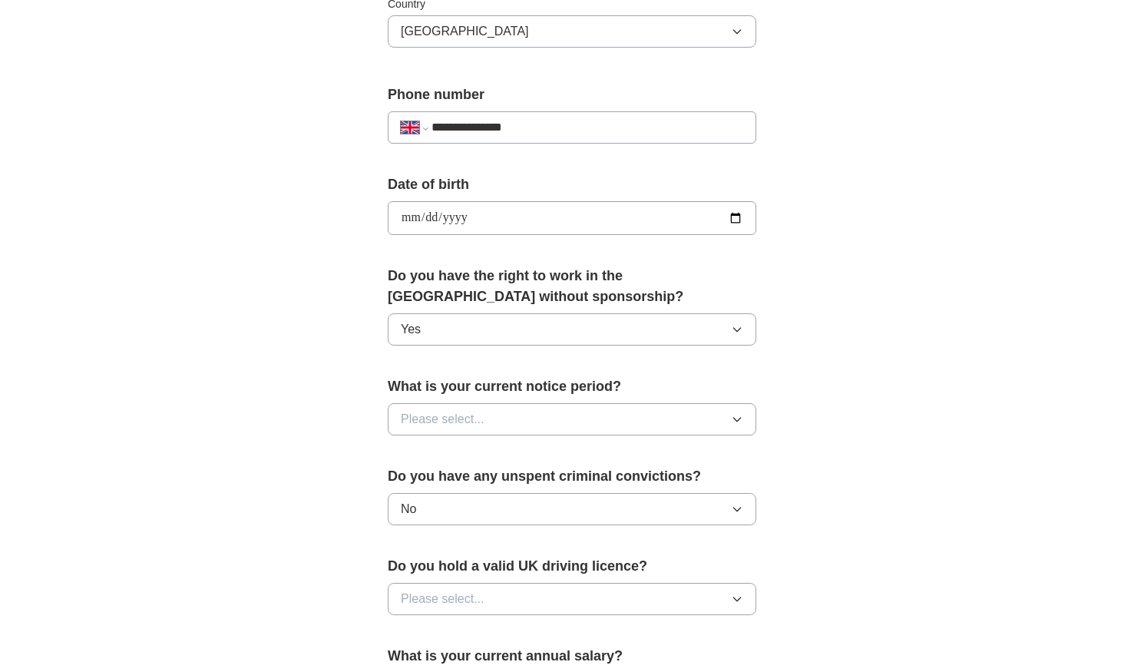
click at [584, 417] on button "Please select..." at bounding box center [572, 419] width 369 height 32
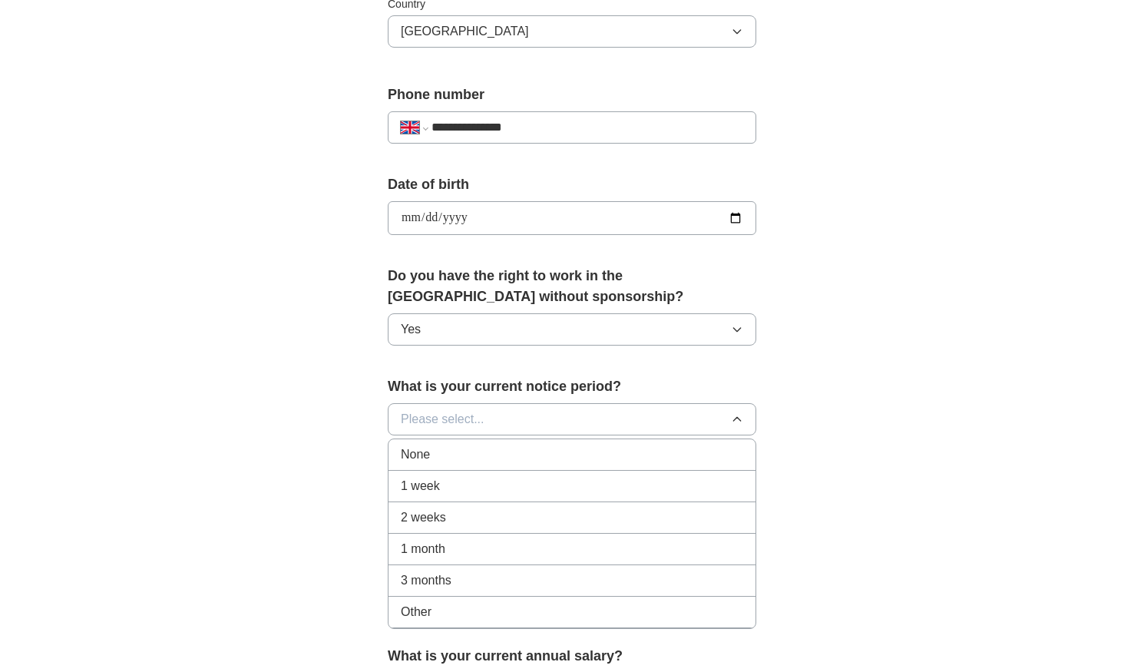
click at [505, 545] on div "1 month" at bounding box center [572, 549] width 343 height 18
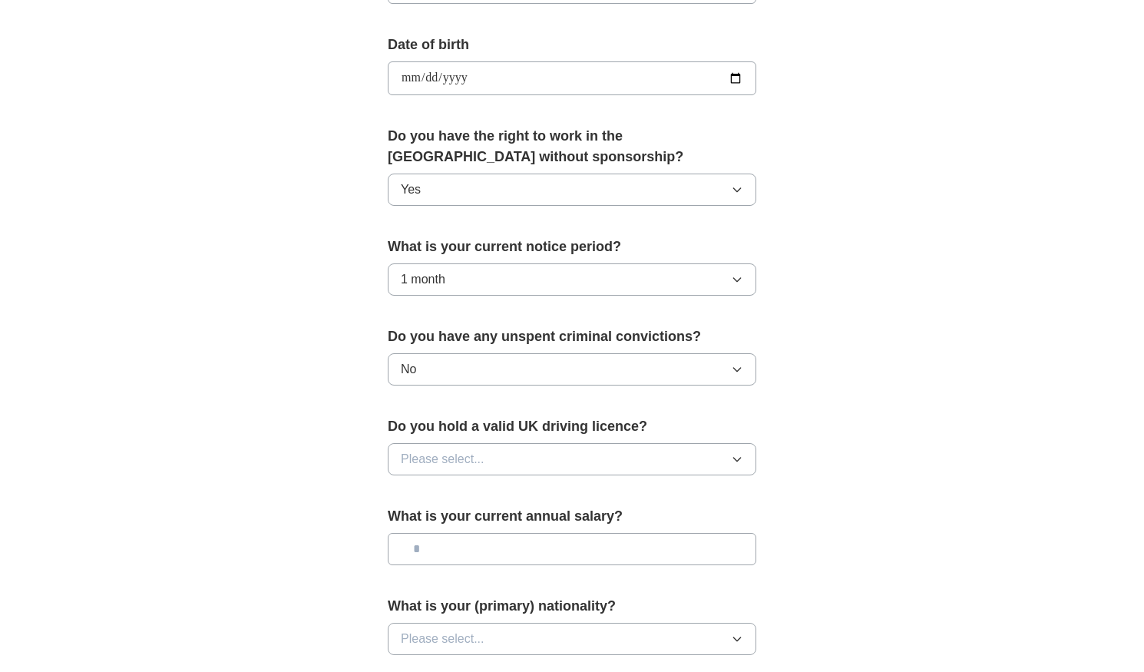
scroll to position [691, 0]
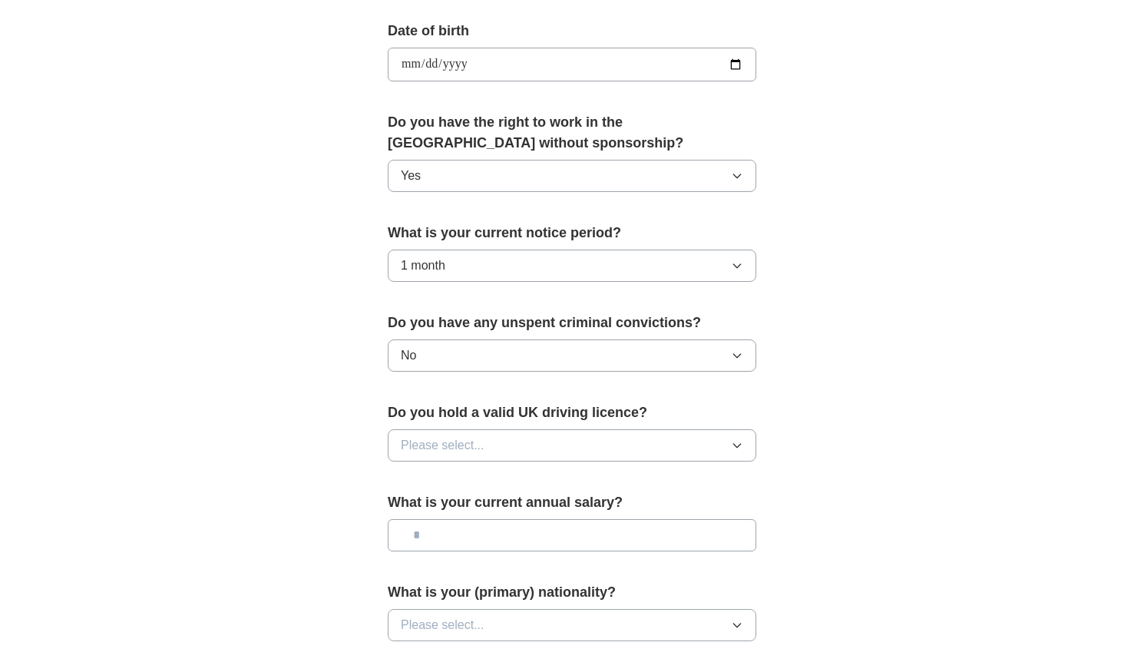
click at [573, 441] on button "Please select..." at bounding box center [572, 445] width 369 height 32
click at [505, 478] on div "Yes" at bounding box center [572, 481] width 343 height 18
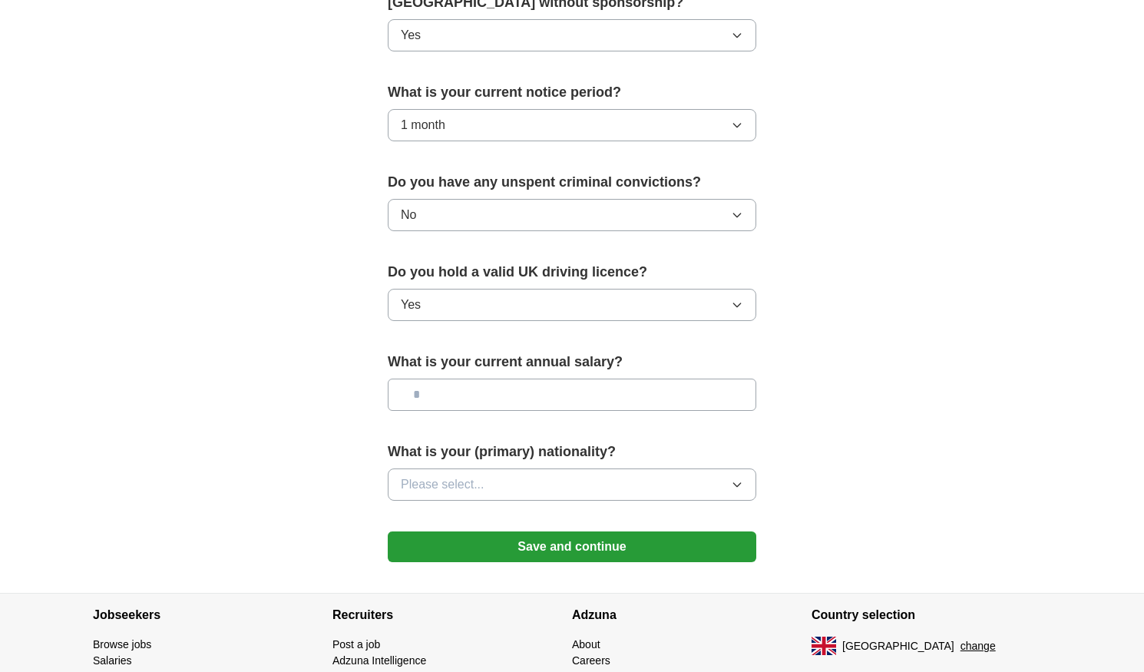
scroll to position [845, 0]
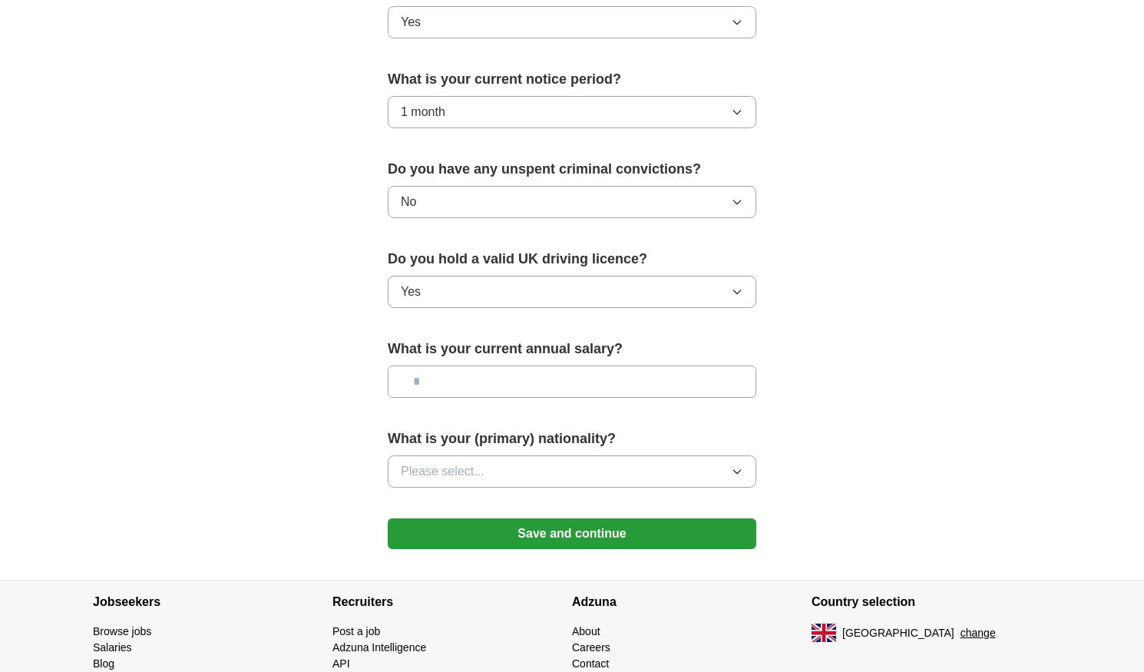
click at [529, 474] on button "Please select..." at bounding box center [572, 471] width 369 height 32
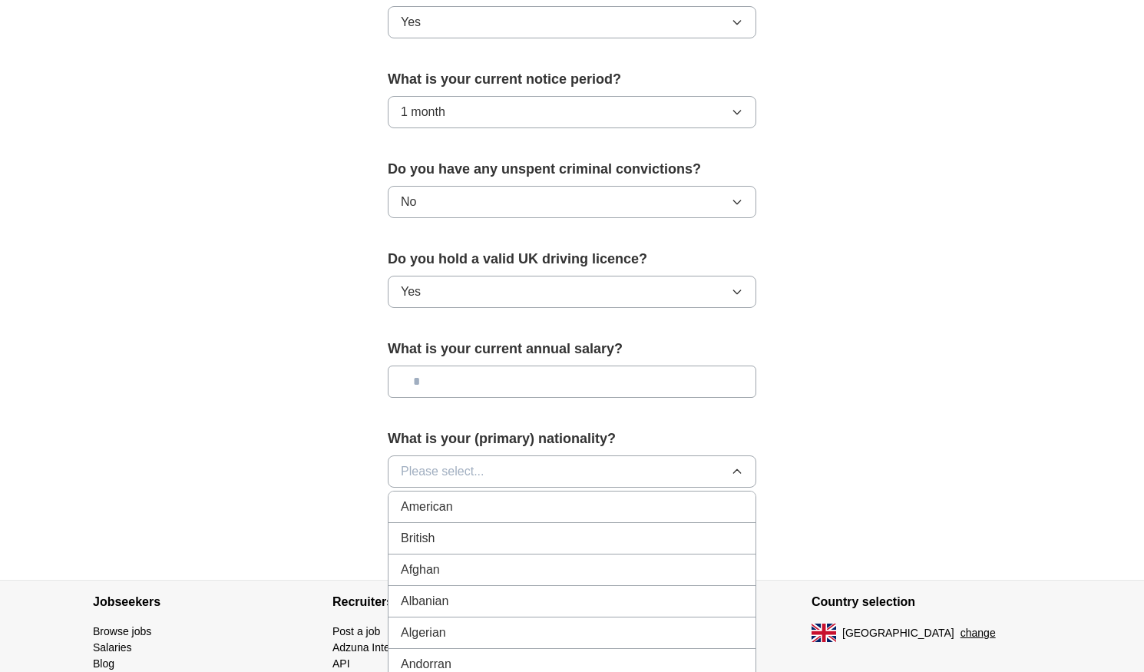
click at [498, 546] on div "British" at bounding box center [572, 538] width 343 height 18
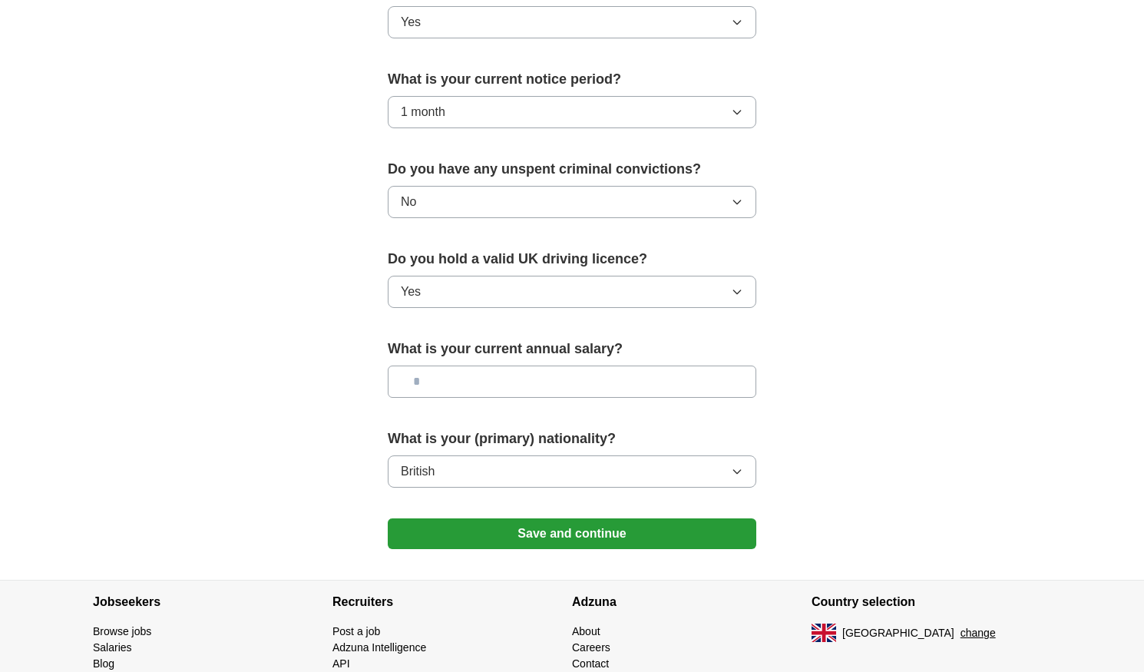
click at [547, 534] on button "Save and continue" at bounding box center [572, 533] width 369 height 31
